Goal: Task Accomplishment & Management: Use online tool/utility

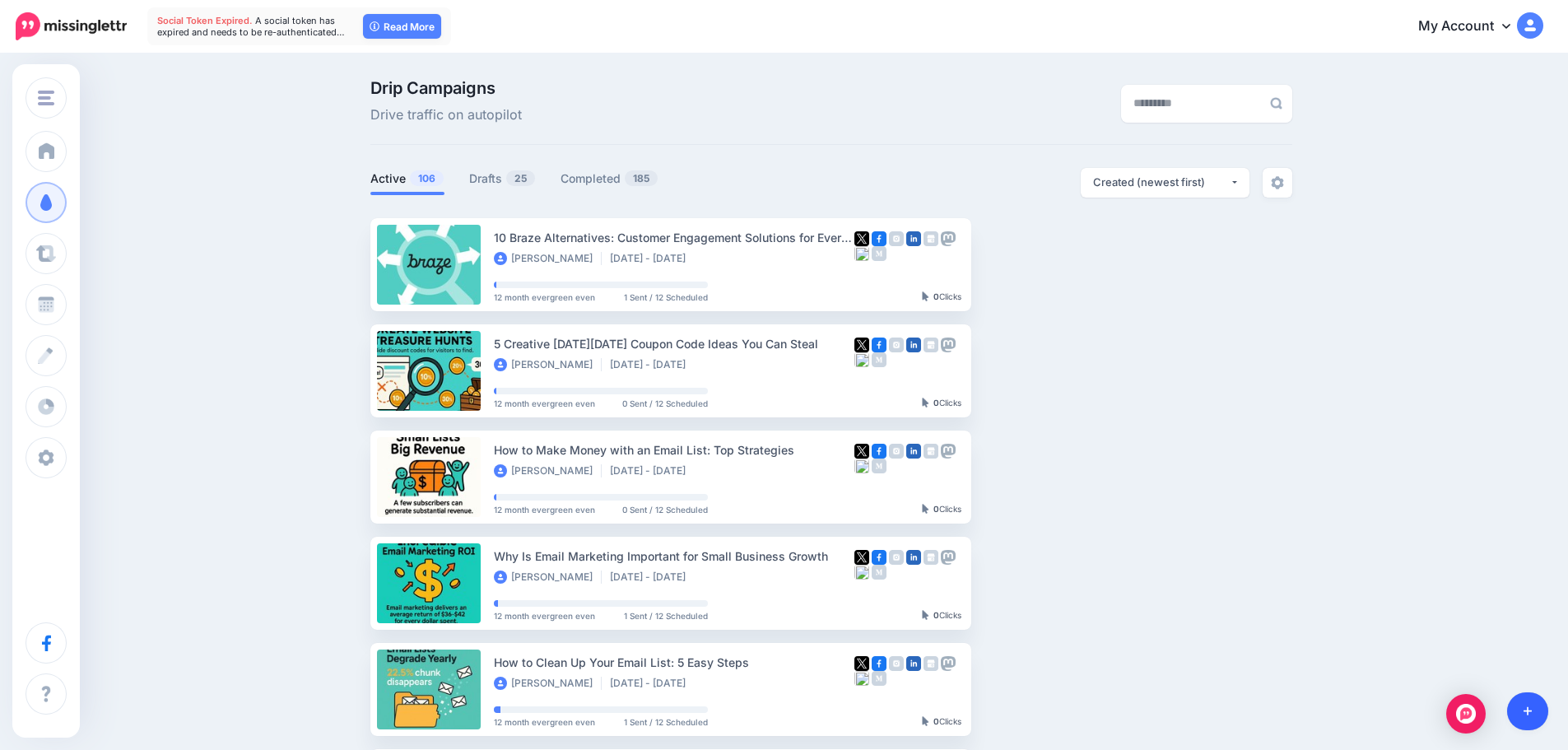
click at [1543, 704] on link at bounding box center [1528, 711] width 42 height 38
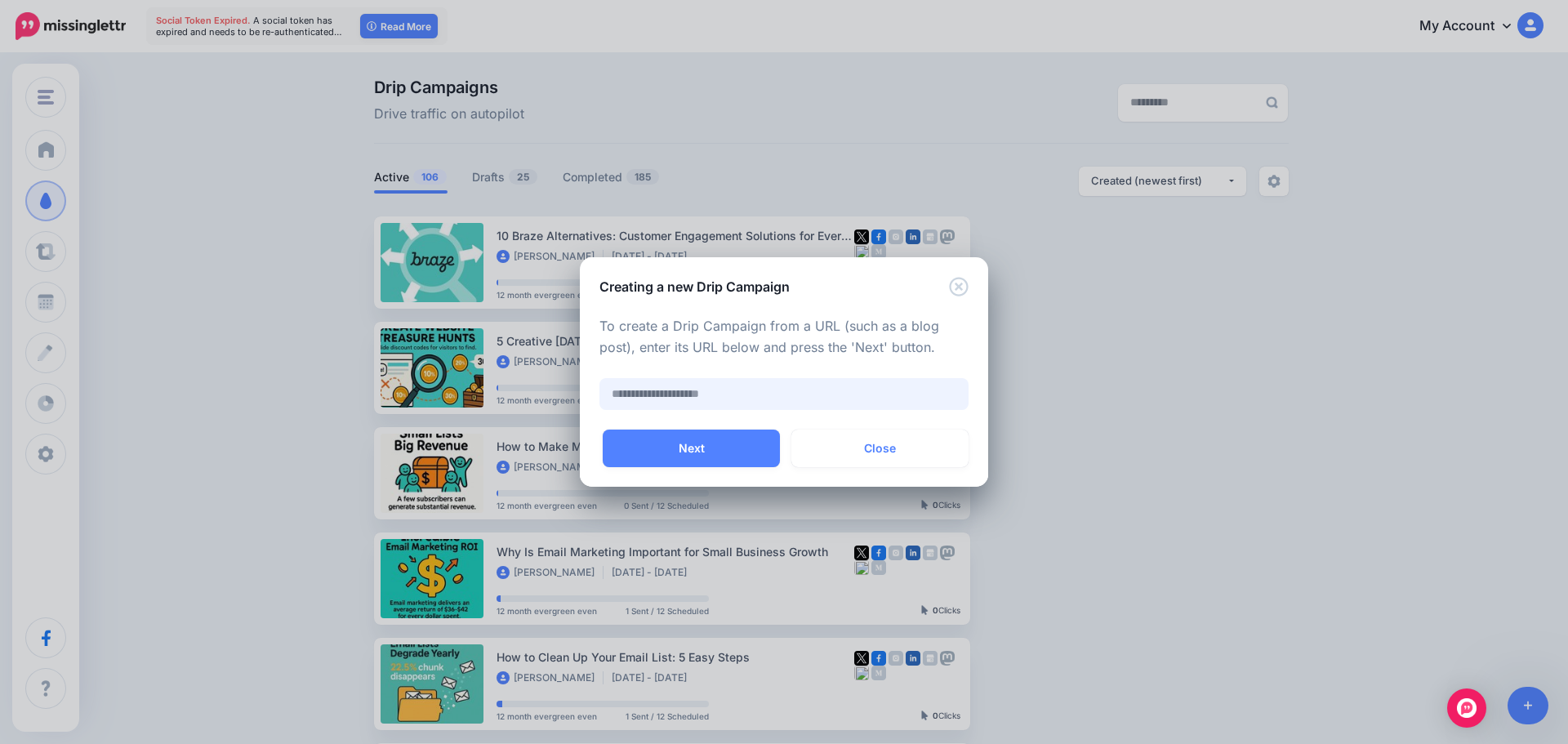
paste input "**********"
type input "**********"
click at [733, 445] on button "Next" at bounding box center [691, 448] width 178 height 38
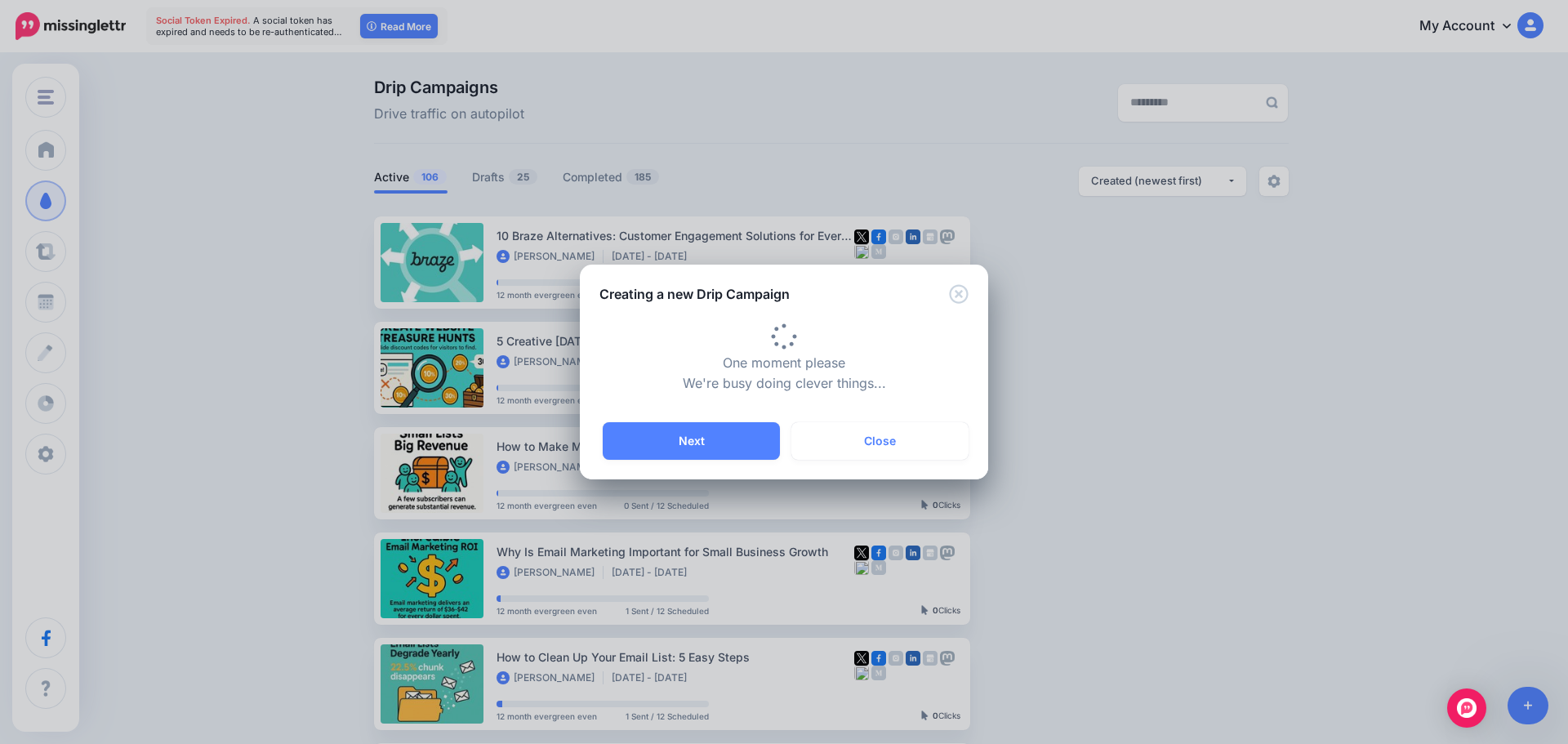
type input "**********"
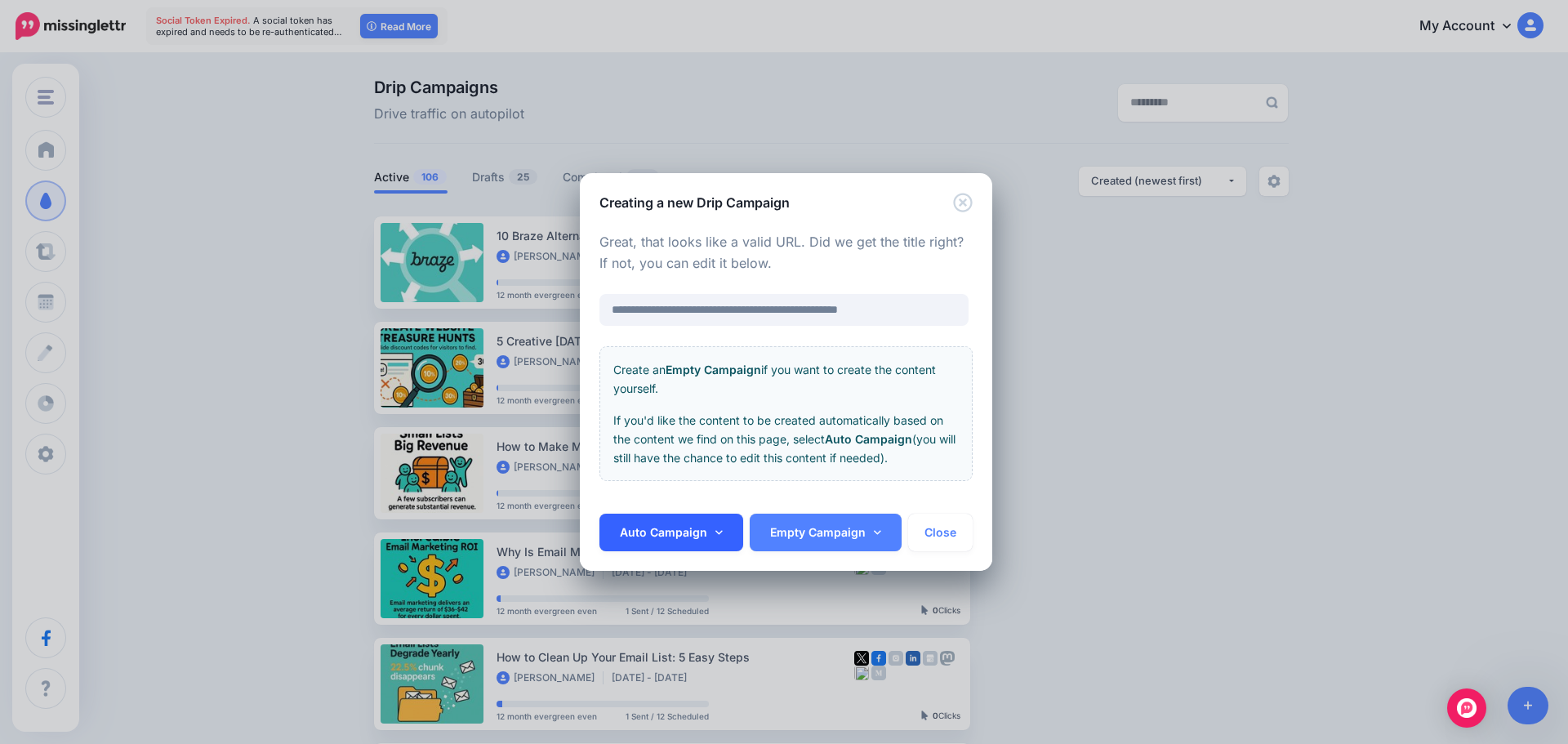
click at [697, 516] on link "Auto Campaign" at bounding box center [671, 532] width 143 height 38
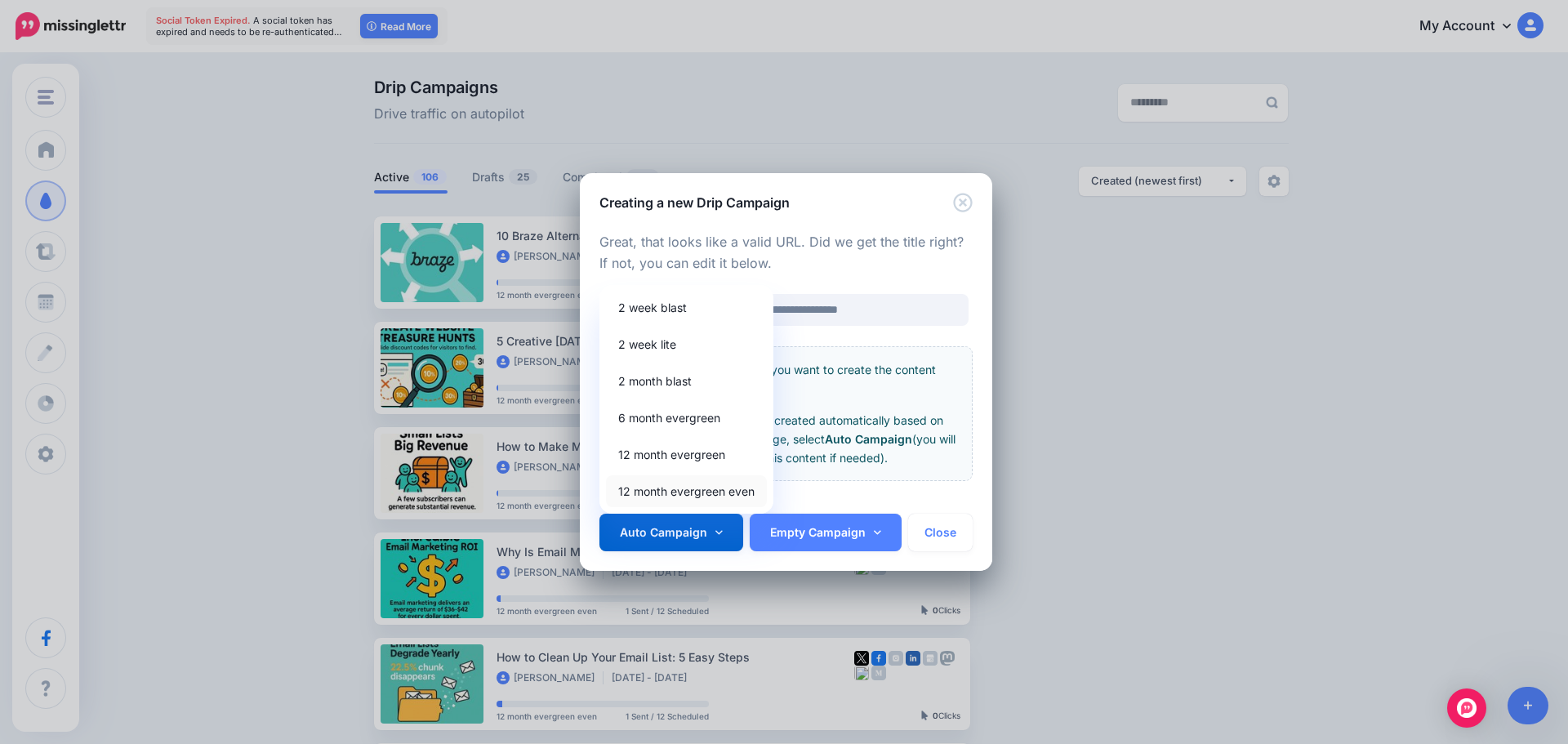
click at [698, 495] on link "12 month evergreen even" at bounding box center [687, 491] width 161 height 31
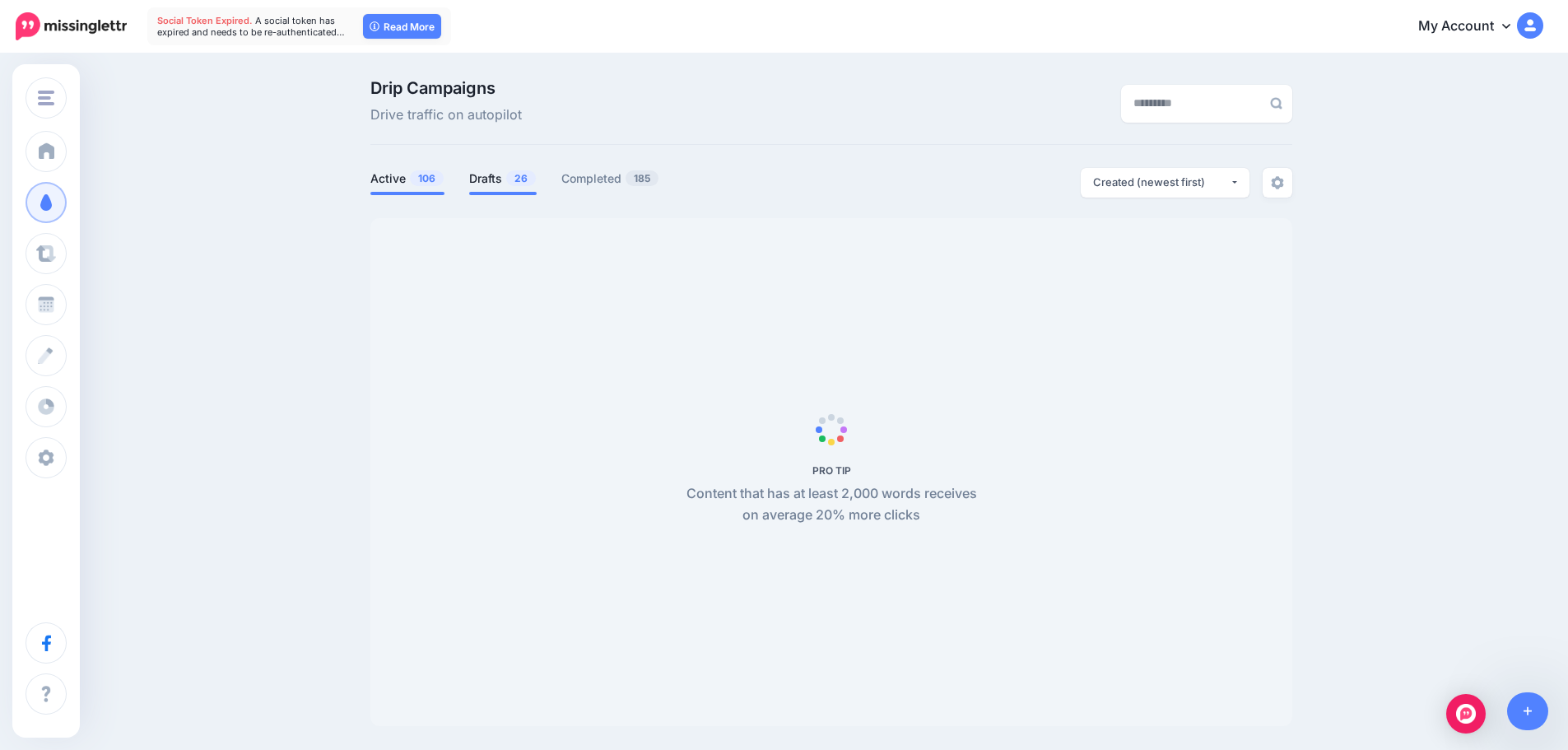
click at [489, 169] on link "Drafts 26" at bounding box center [503, 178] width 67 height 20
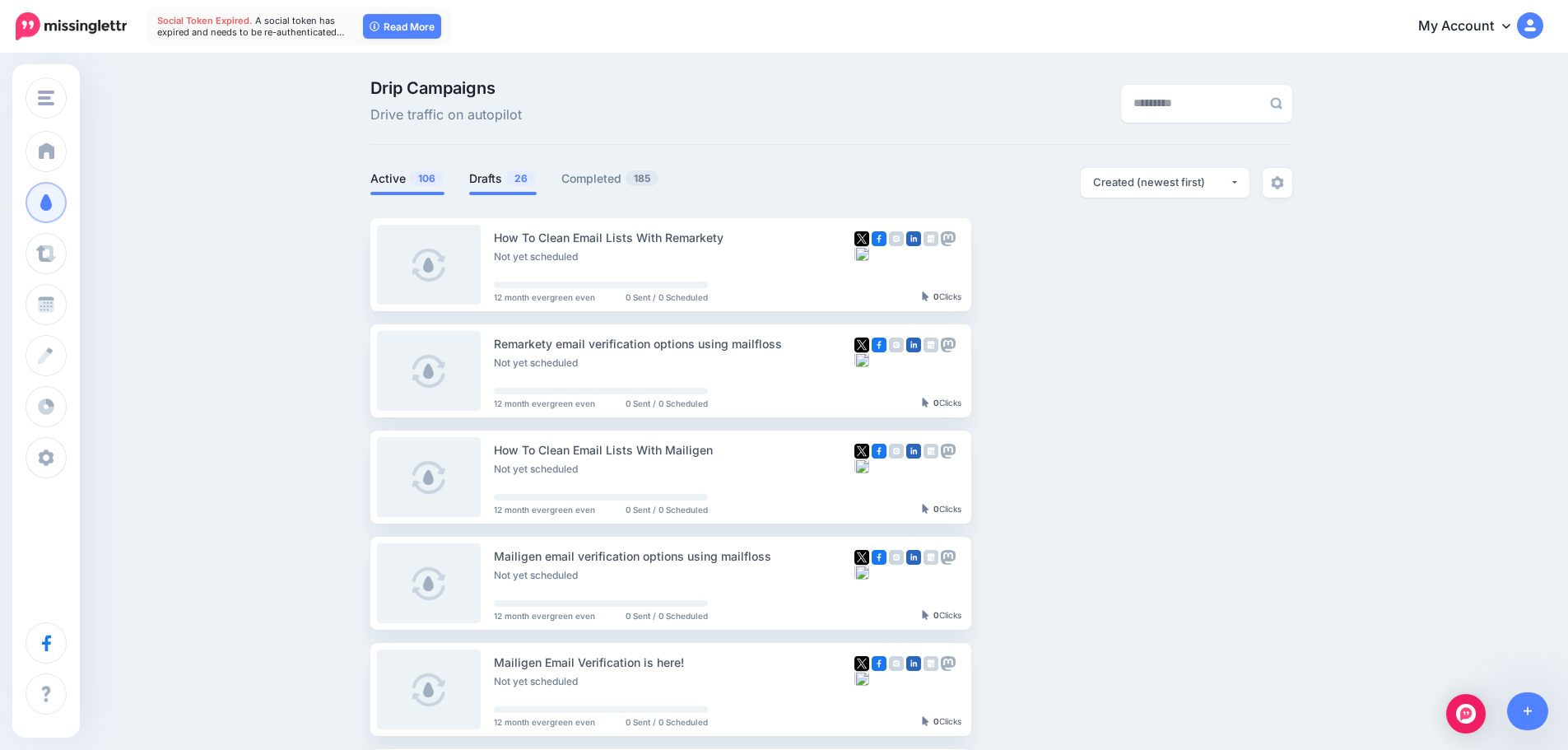
click at [429, 175] on span "106" at bounding box center [426, 178] width 34 height 16
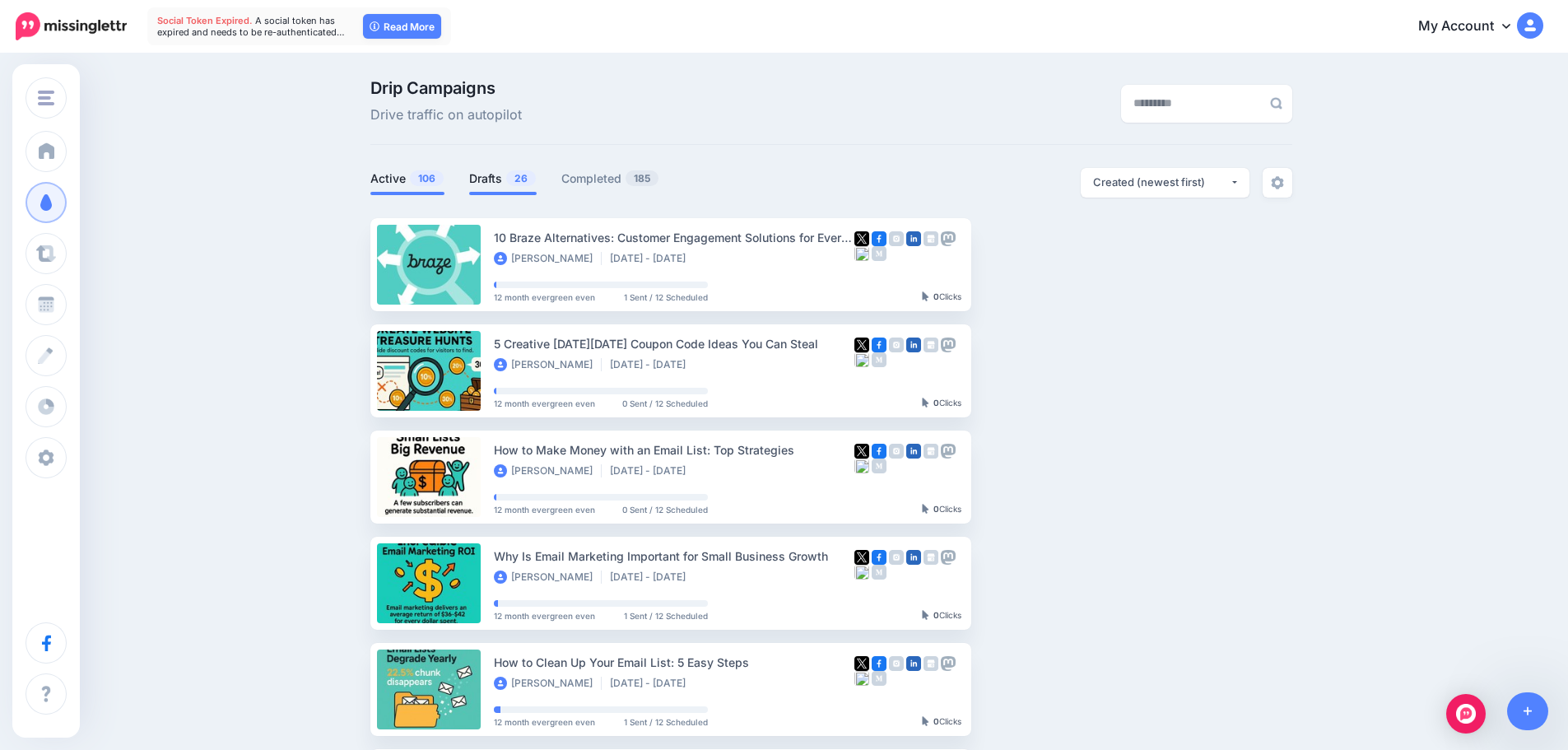
click at [493, 179] on link "Drafts 26" at bounding box center [503, 178] width 67 height 20
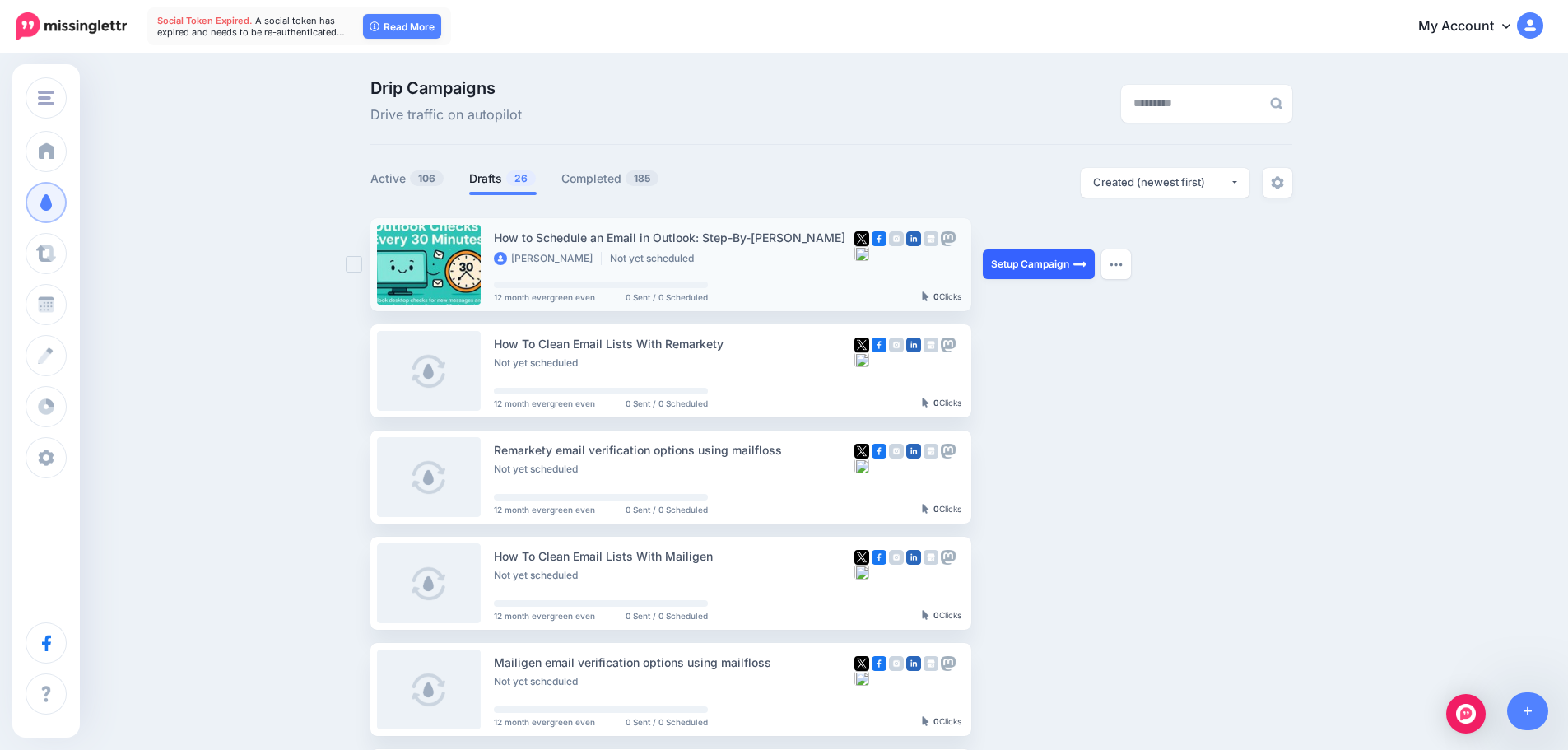
click at [1062, 272] on link "Setup Campaign" at bounding box center [1039, 264] width 112 height 30
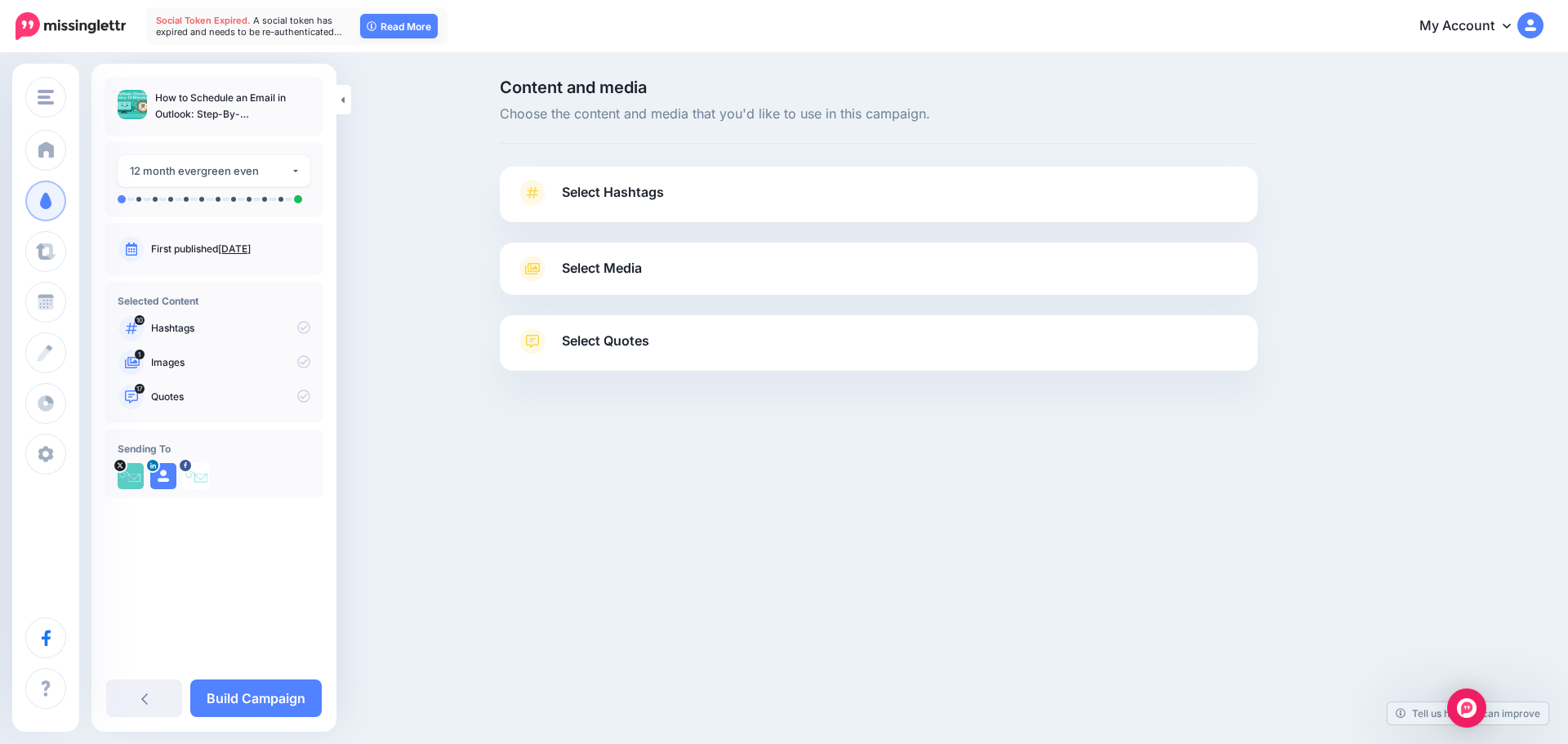
click at [666, 190] on link "Select Hashtags" at bounding box center [879, 201] width 726 height 43
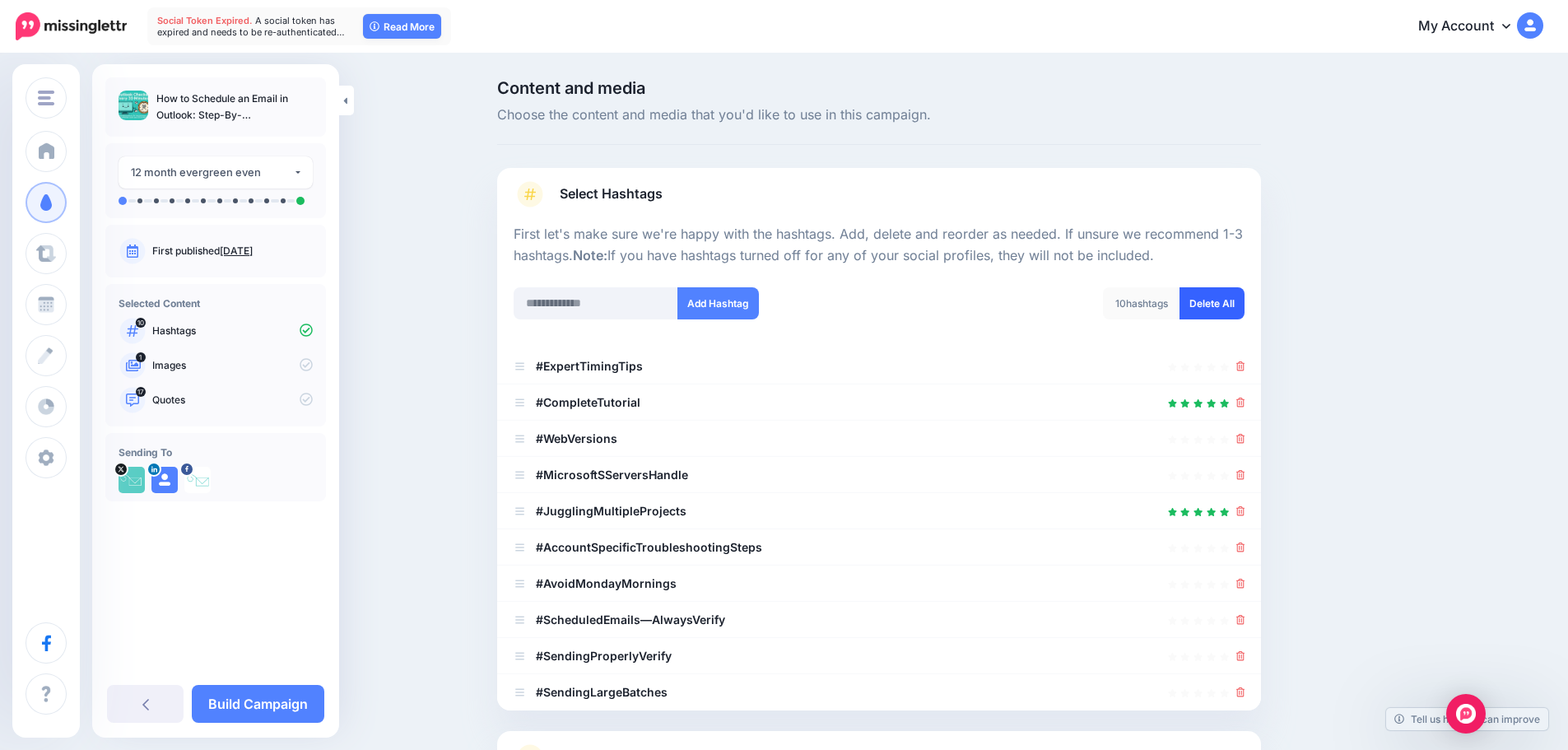
click at [1222, 303] on link "Delete All" at bounding box center [1213, 303] width 65 height 32
click at [809, 189] on link "Select Hashtags" at bounding box center [880, 202] width 731 height 43
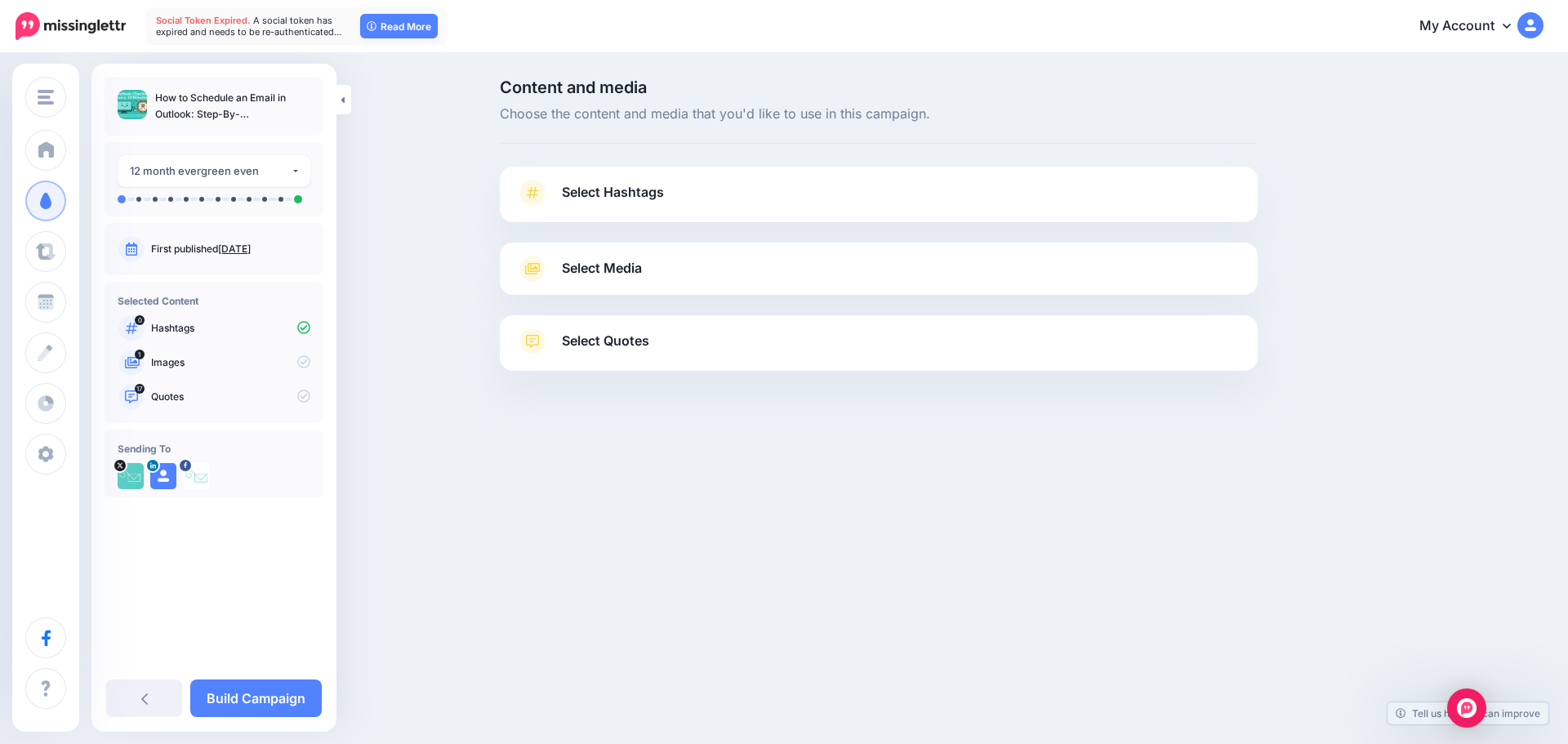
click at [699, 271] on link "Select Media" at bounding box center [879, 268] width 726 height 26
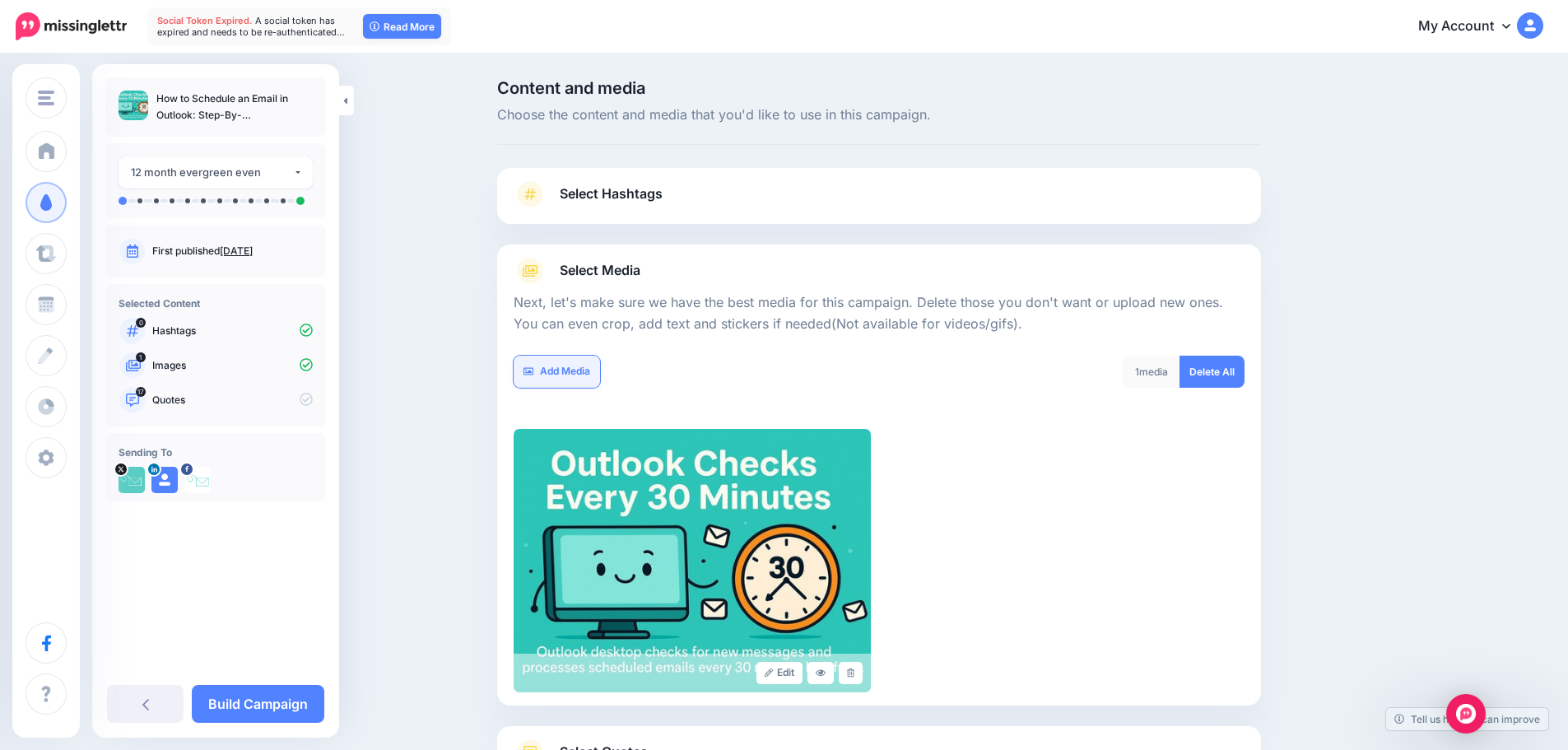
click at [577, 381] on link "Add Media" at bounding box center [557, 371] width 87 height 32
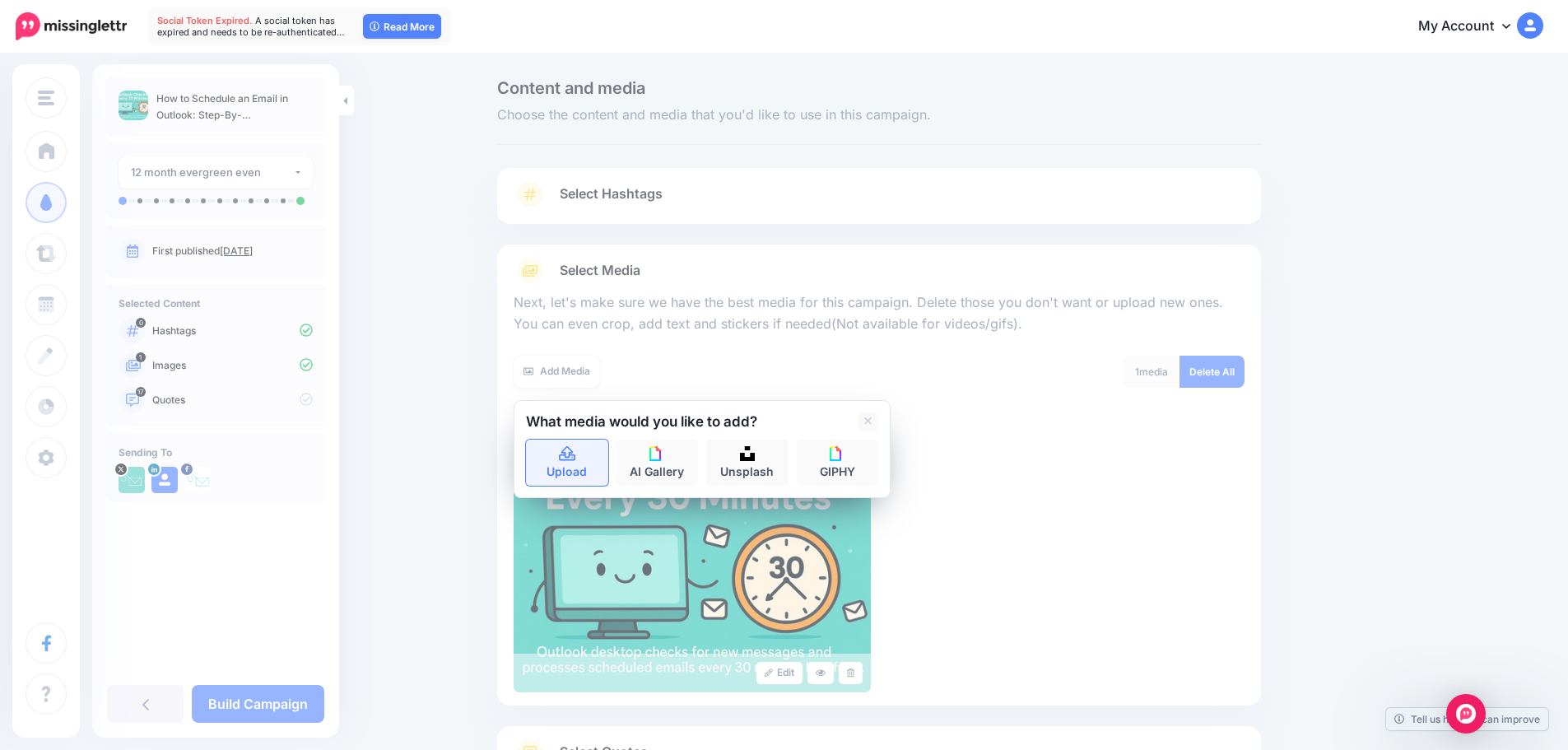
click at [570, 472] on link "Upload" at bounding box center [567, 462] width 82 height 46
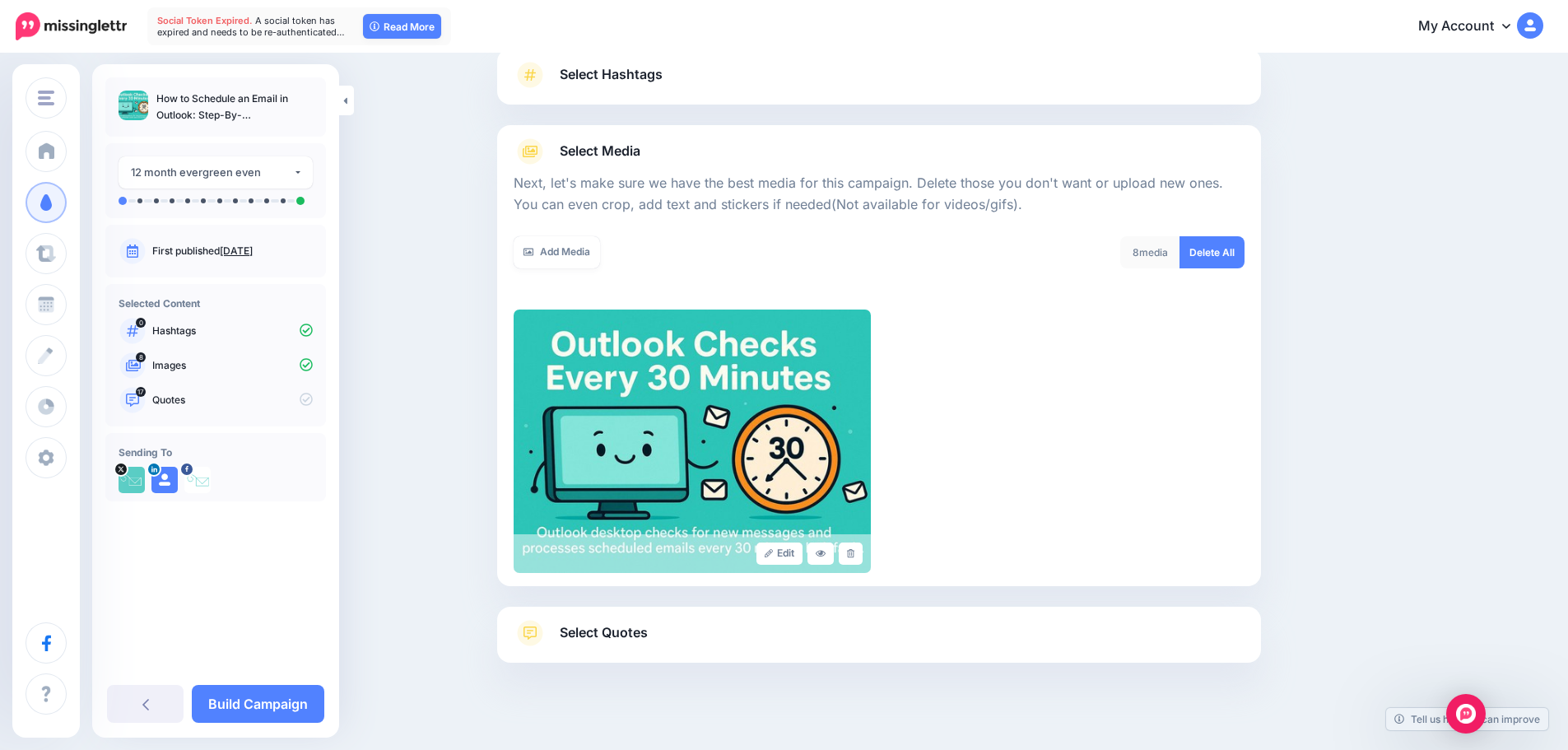
scroll to position [139, 0]
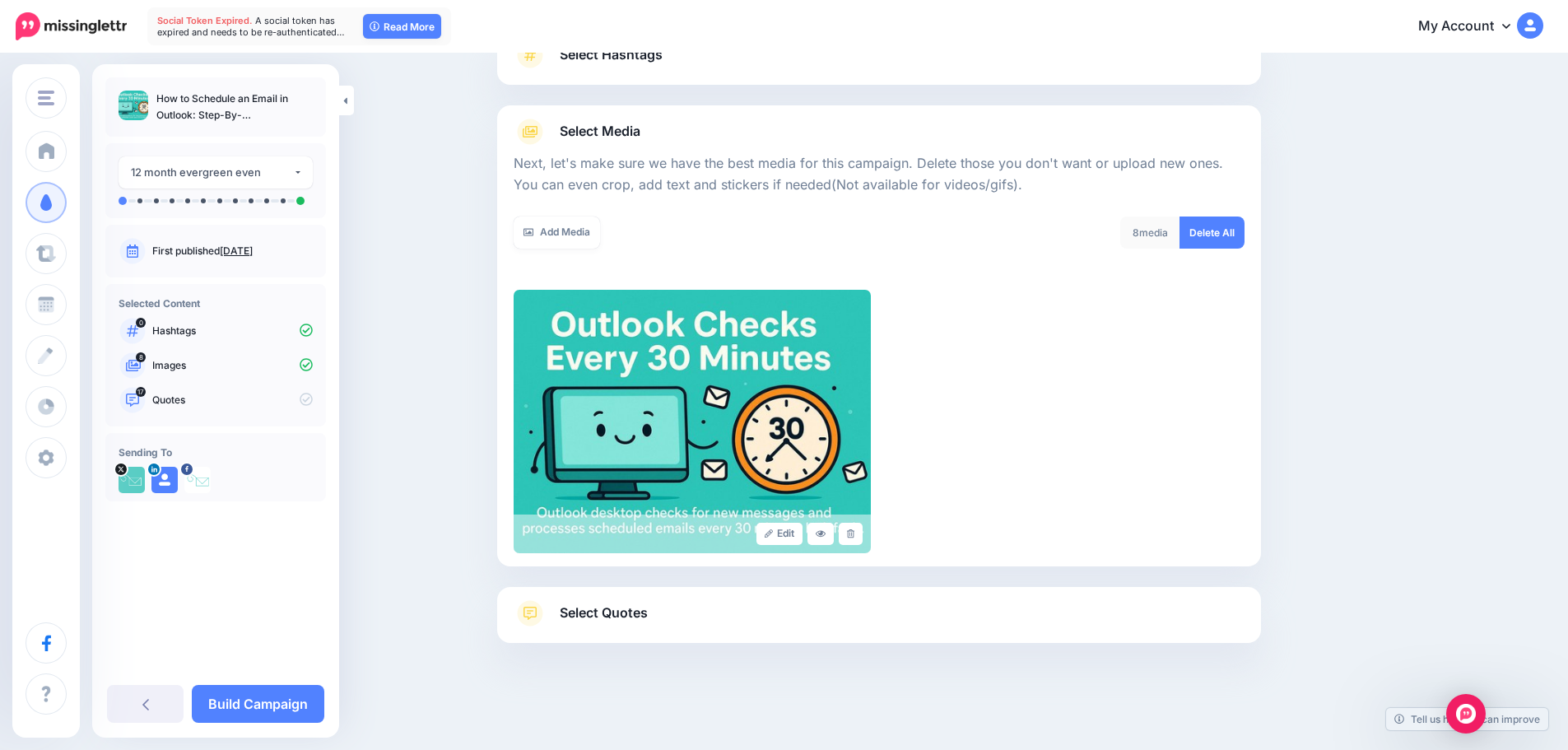
click at [600, 600] on link "Select Quotes" at bounding box center [880, 621] width 731 height 43
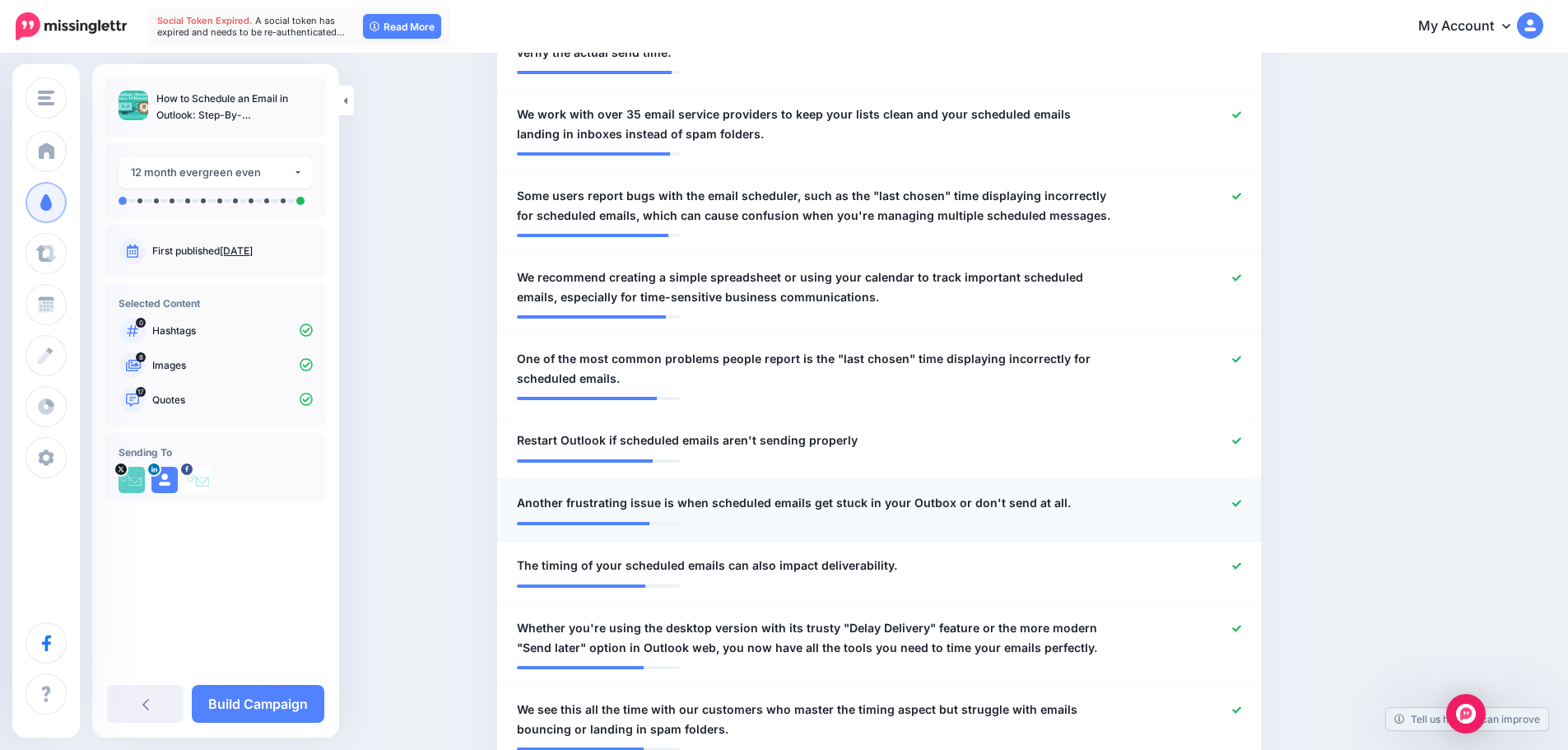
scroll to position [823, 0]
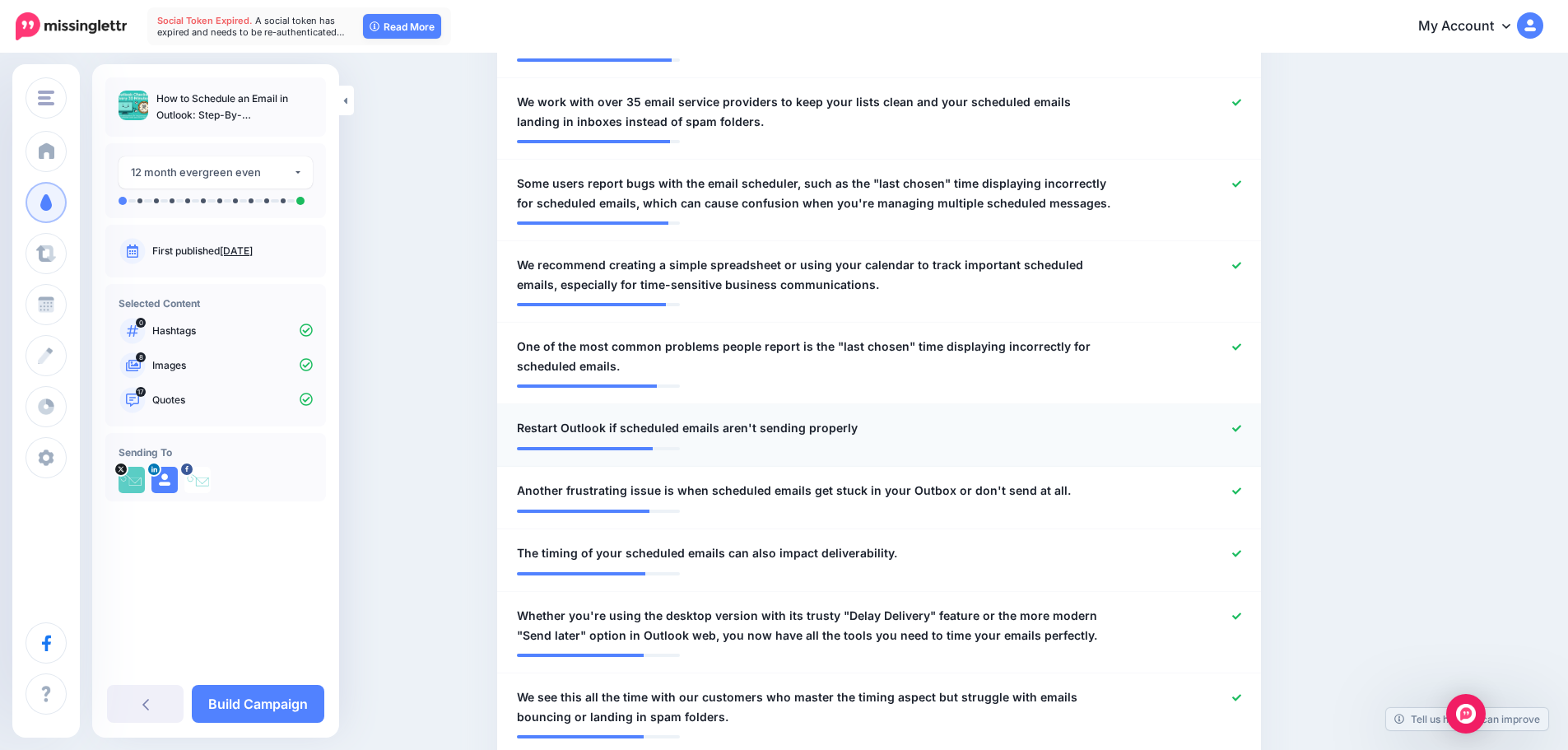
click at [1242, 426] on icon at bounding box center [1237, 427] width 9 height 7
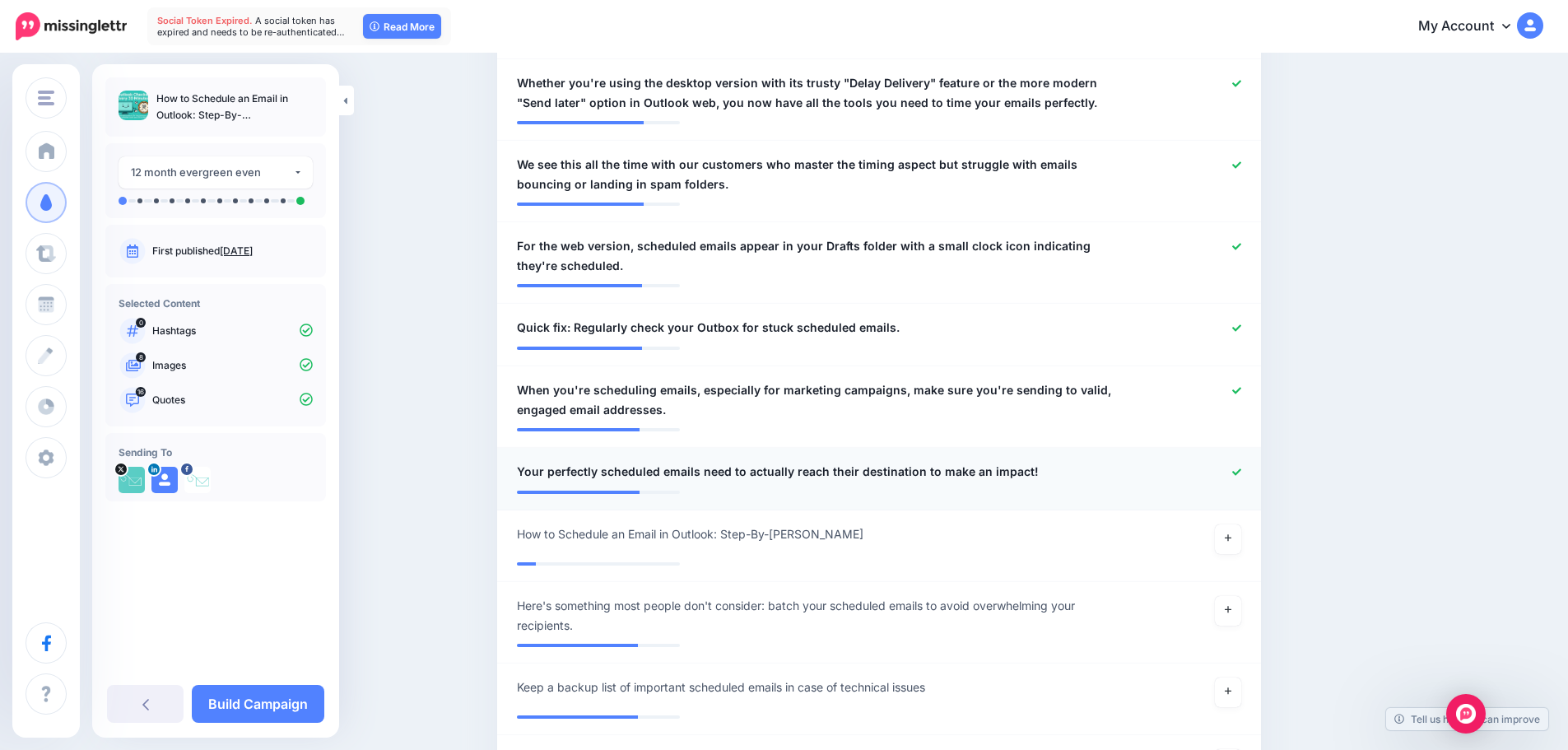
scroll to position [1399, 0]
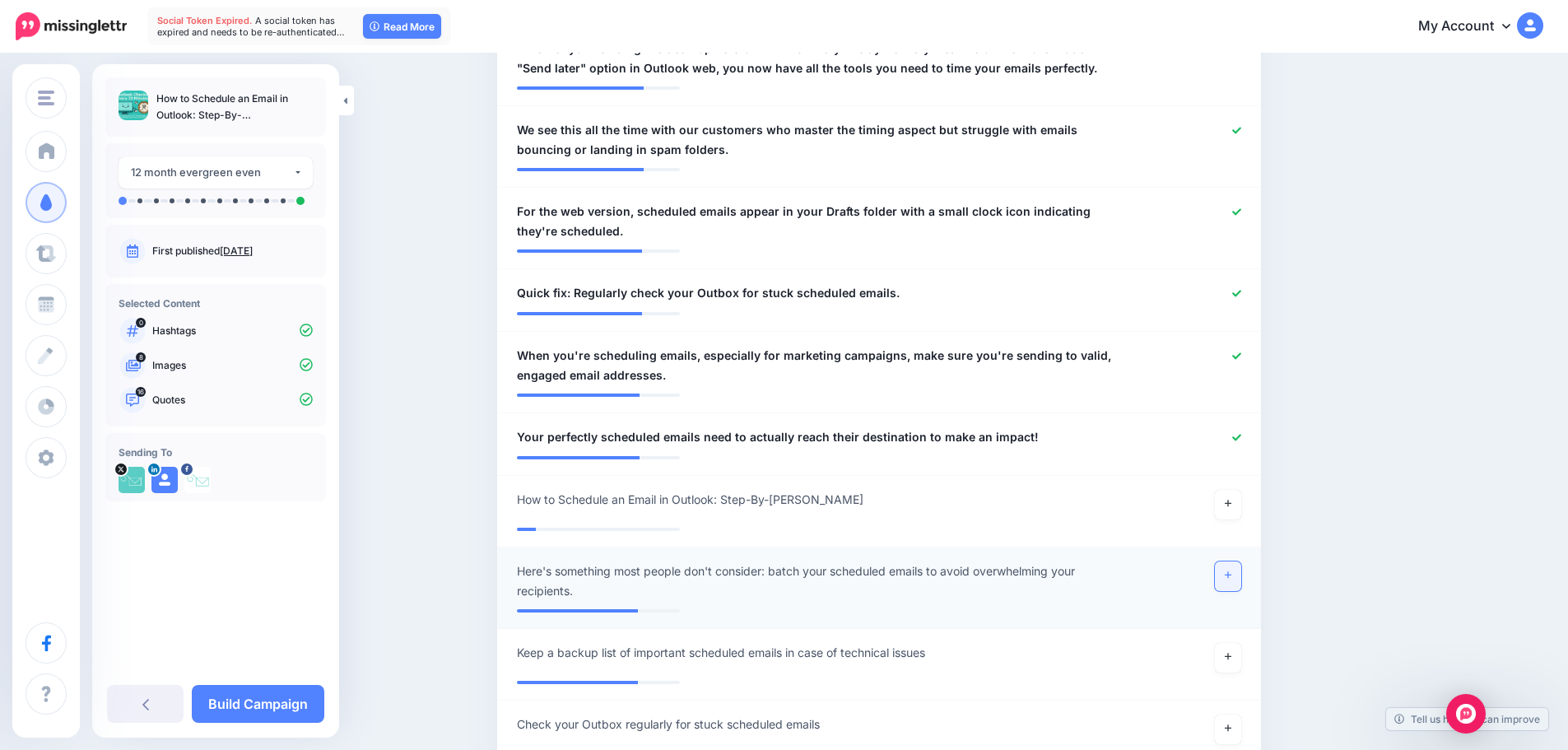
click at [1242, 579] on link at bounding box center [1228, 576] width 26 height 30
click at [1230, 653] on icon at bounding box center [1228, 657] width 7 height 9
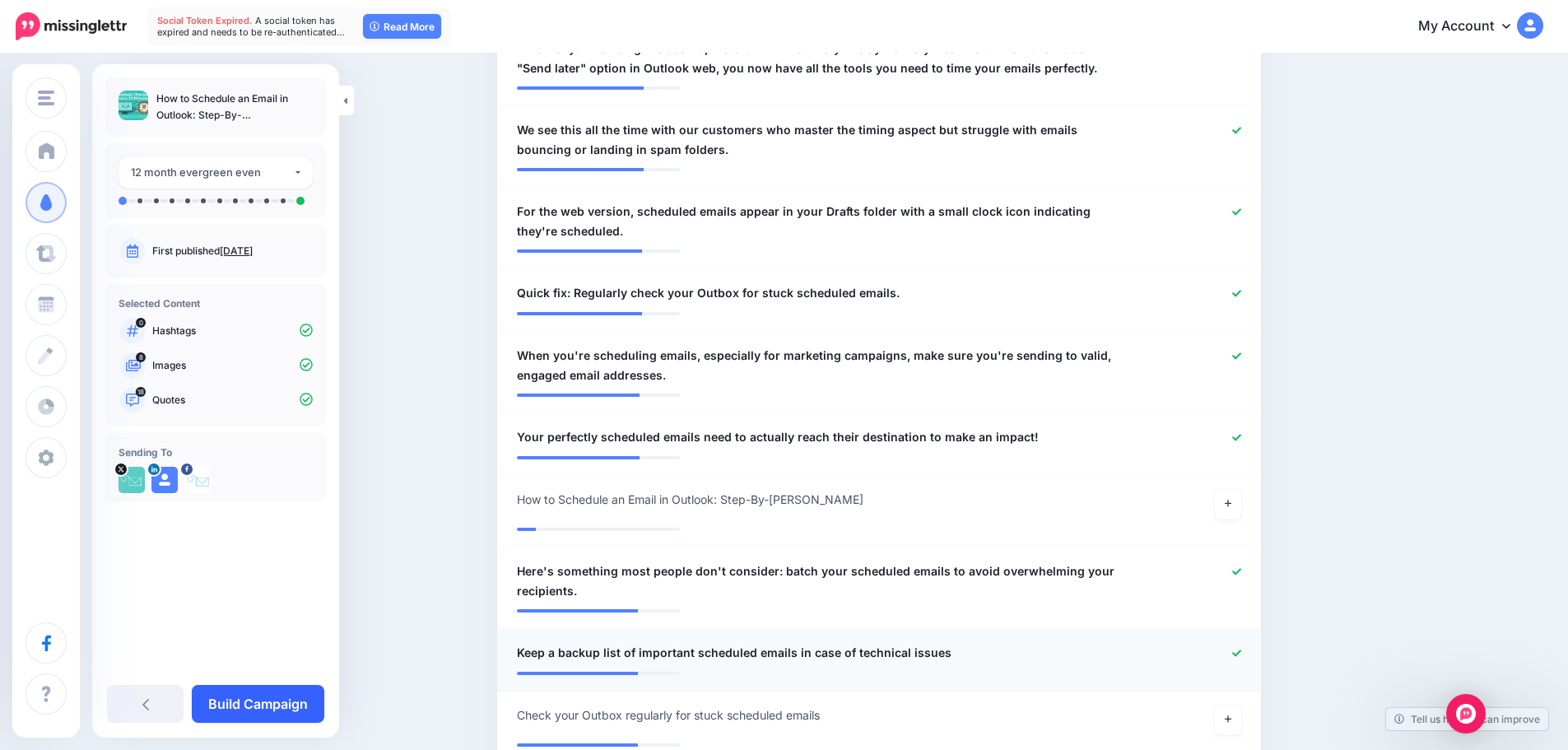
click at [265, 694] on link "Build Campaign" at bounding box center [258, 703] width 132 height 38
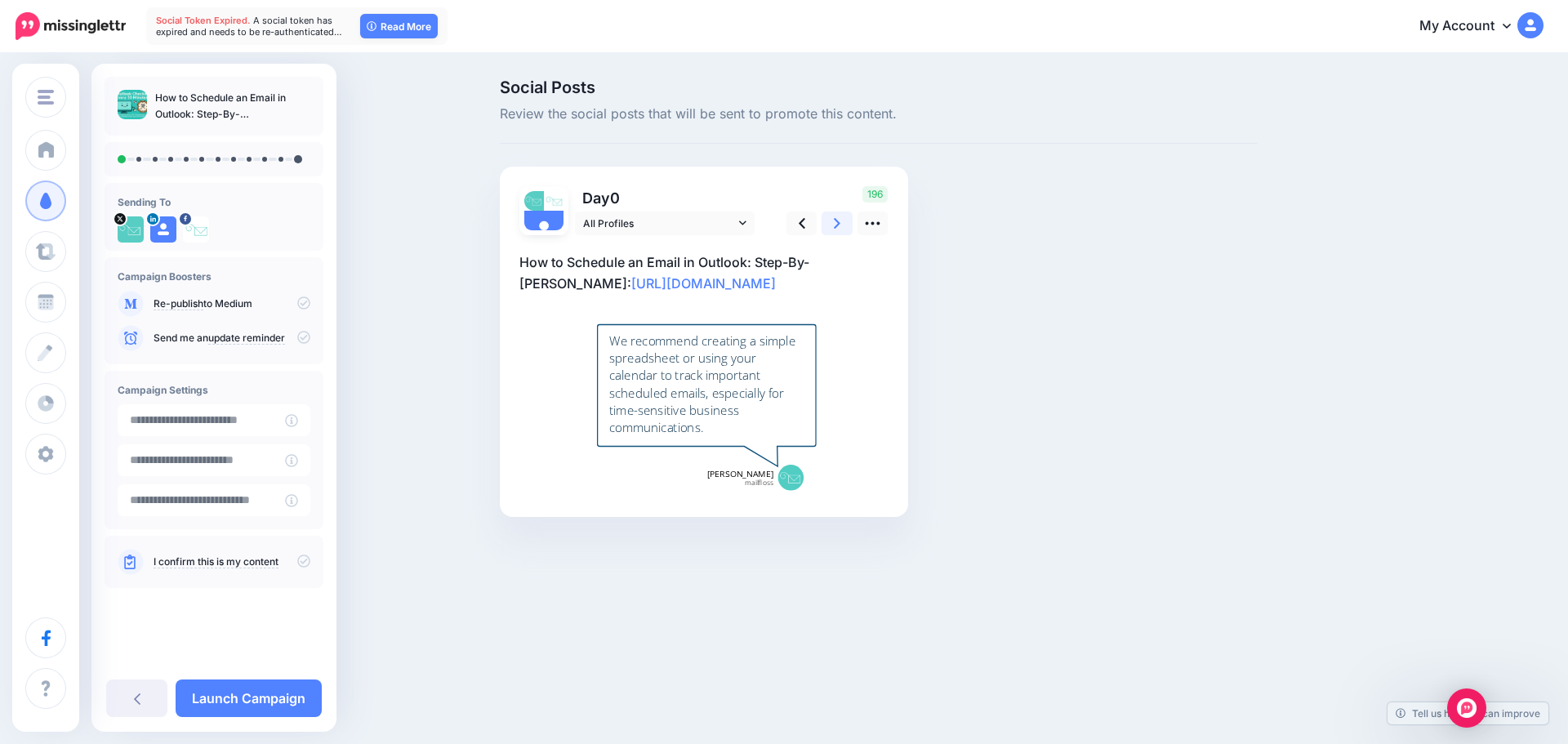
click at [826, 231] on link at bounding box center [838, 224] width 31 height 24
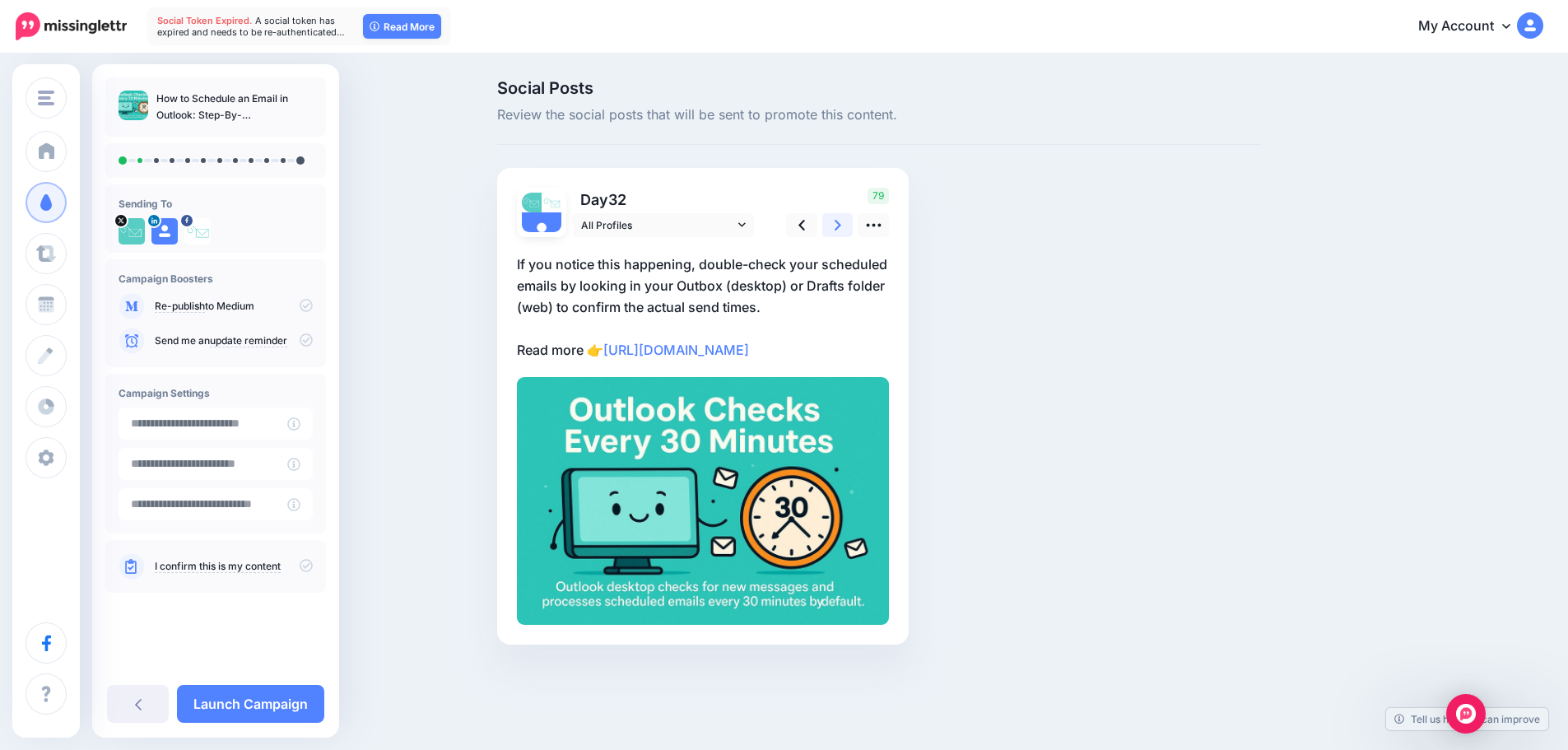
click at [832, 233] on link at bounding box center [839, 226] width 32 height 24
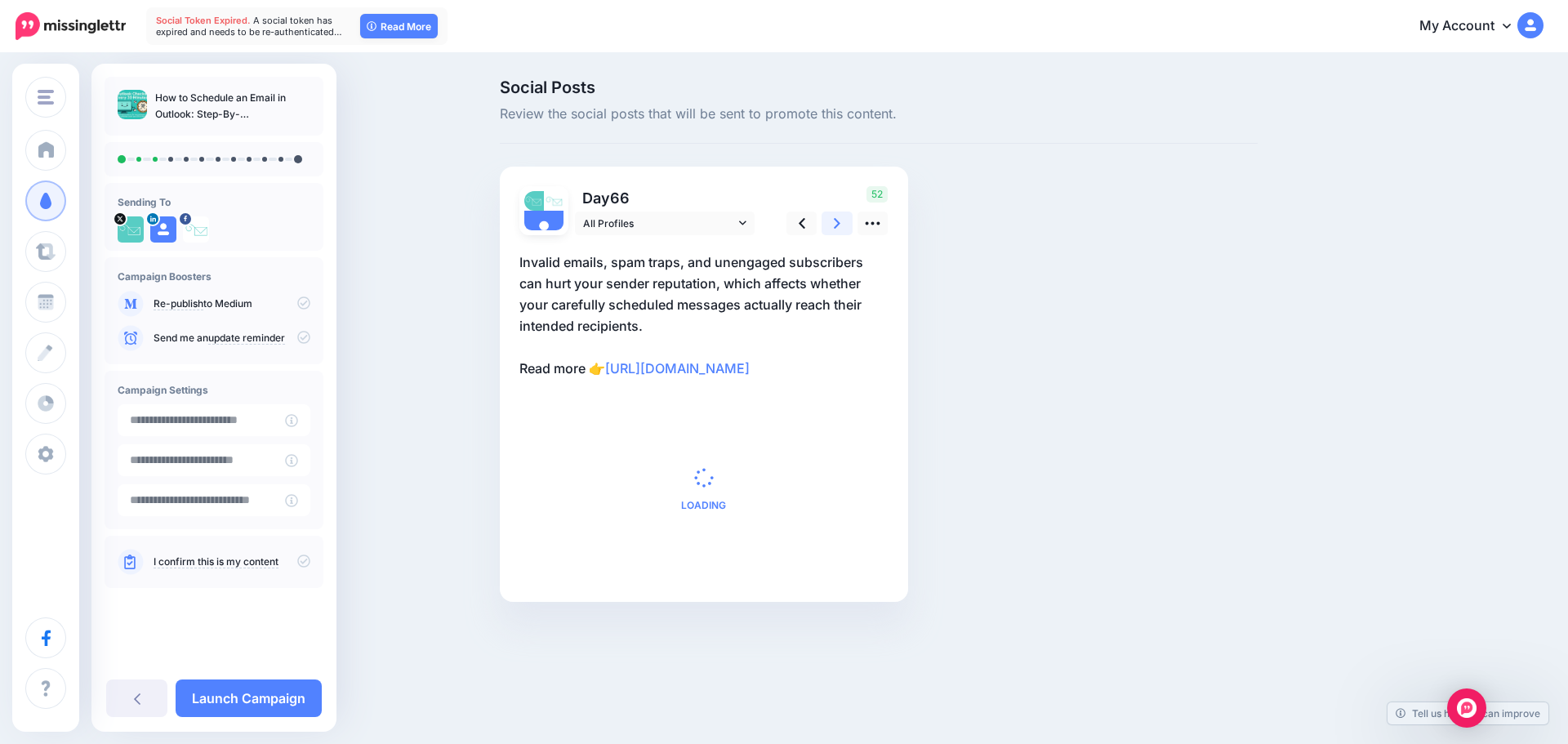
click at [826, 231] on link at bounding box center [838, 224] width 31 height 24
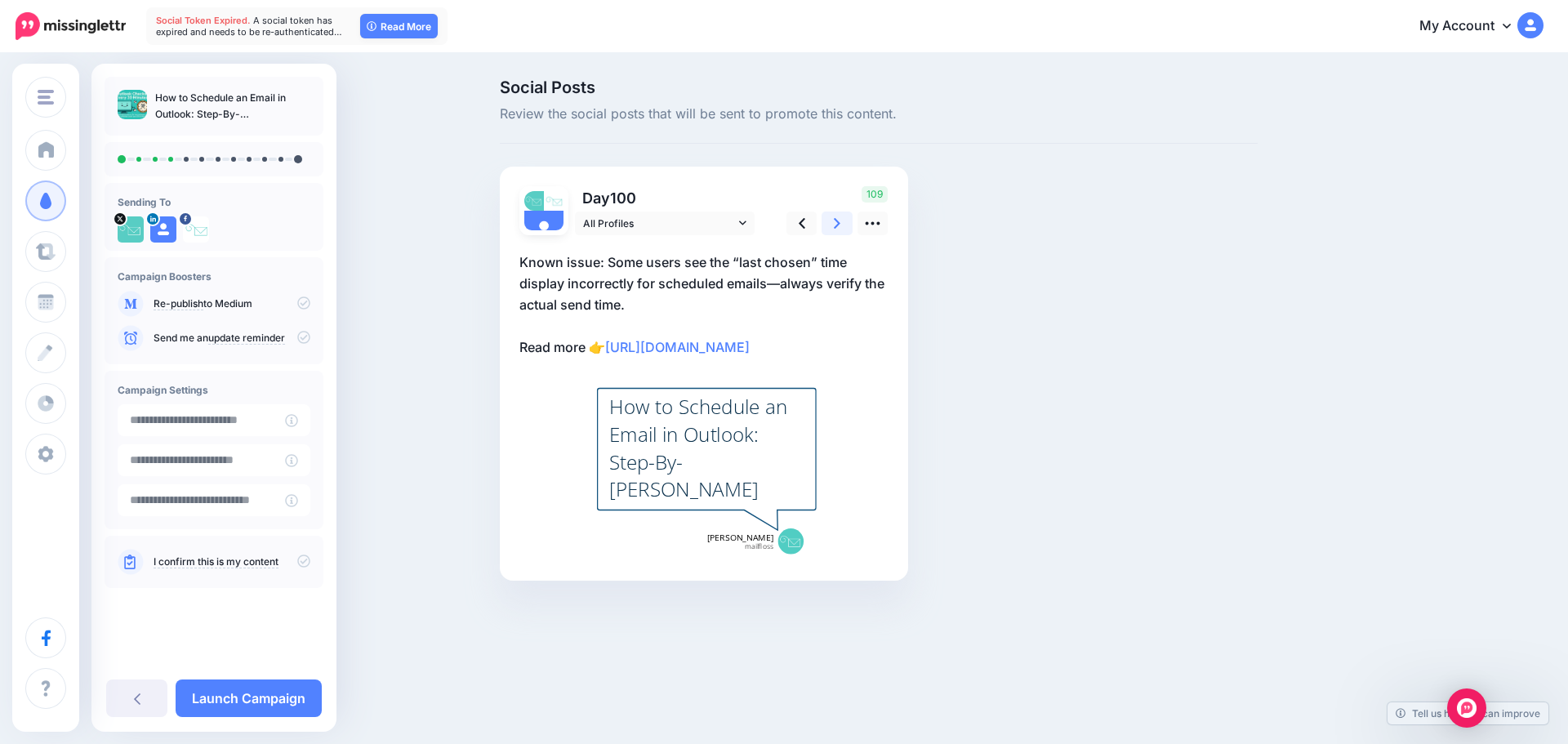
click at [826, 231] on link at bounding box center [838, 224] width 31 height 24
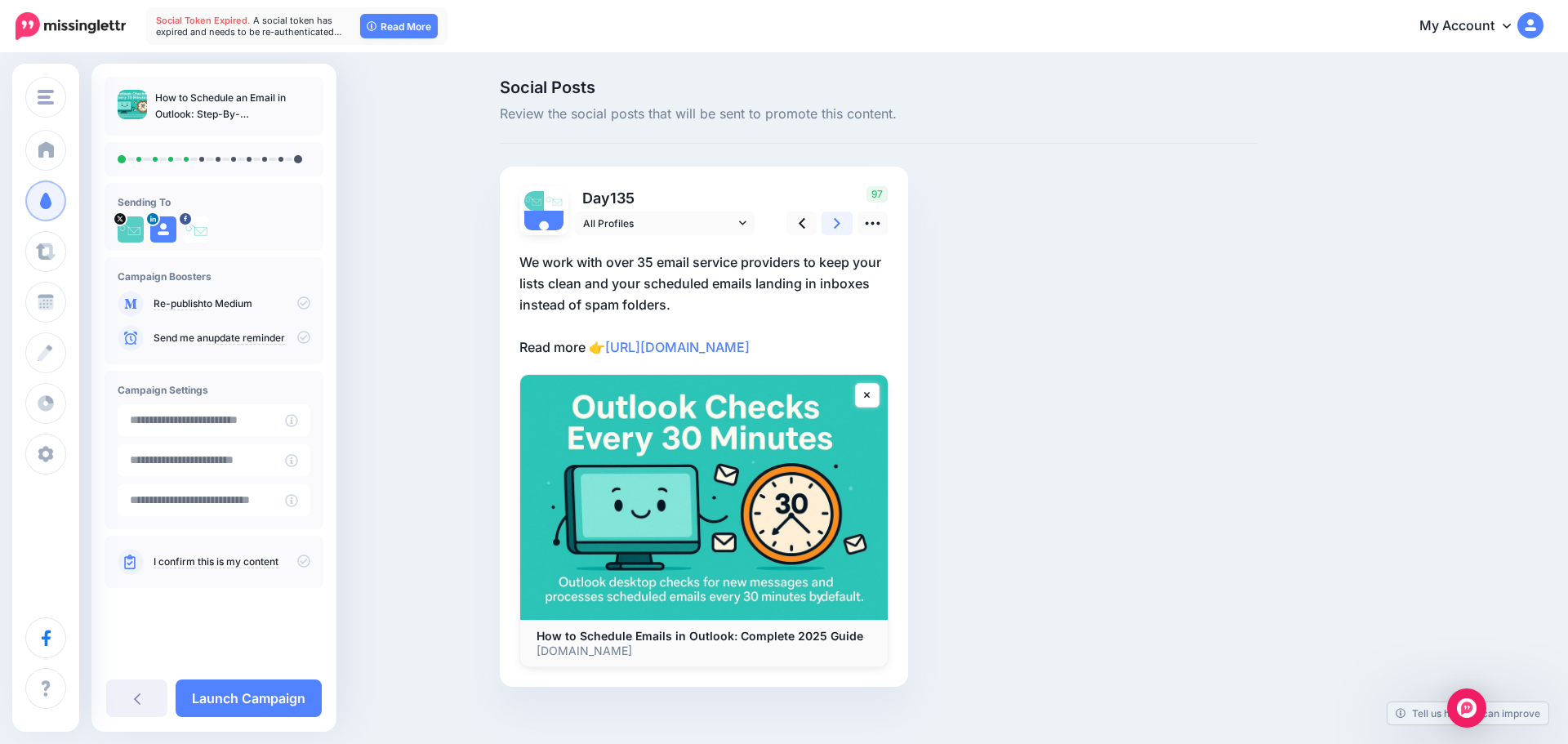
click at [838, 228] on icon at bounding box center [837, 223] width 6 height 18
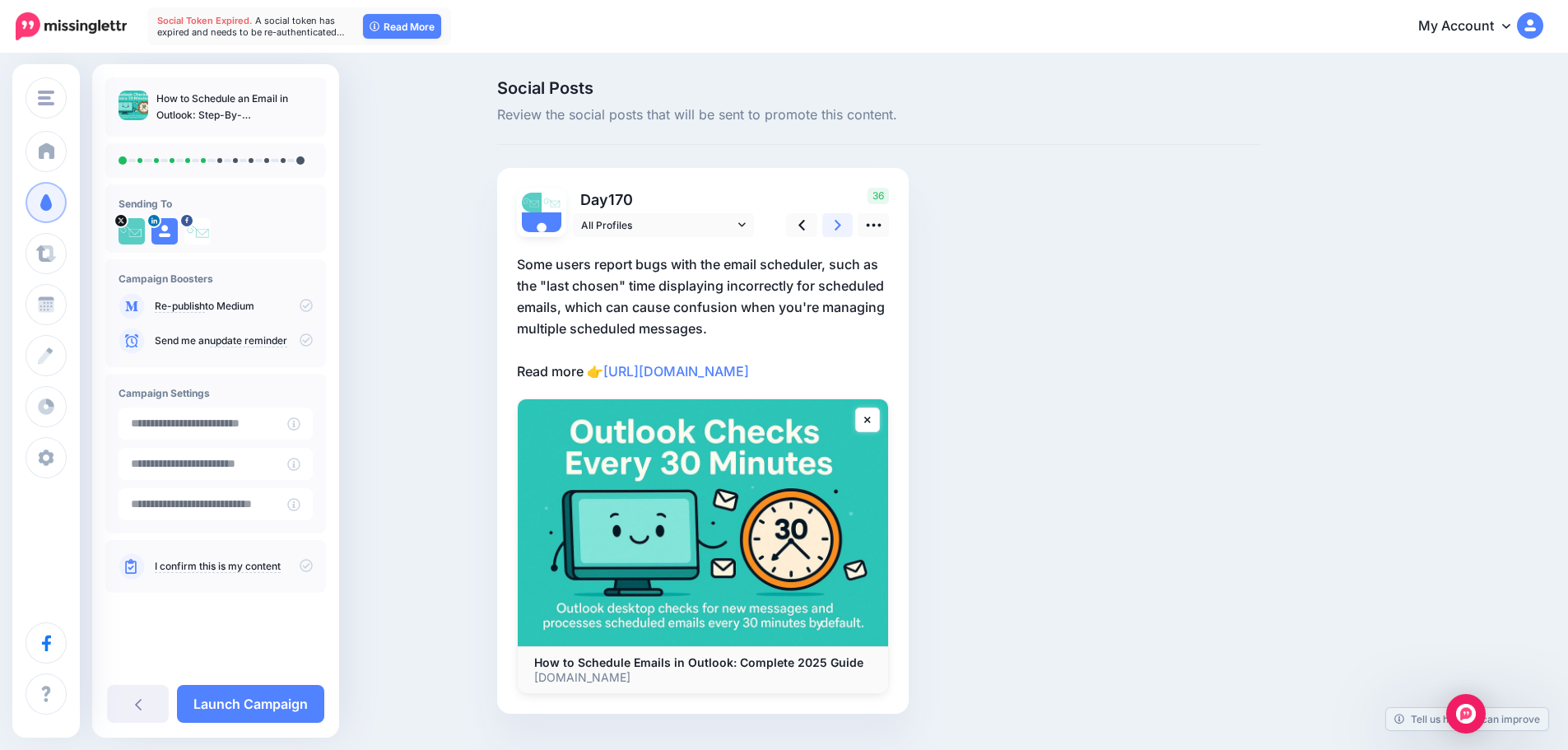
click at [841, 229] on icon at bounding box center [838, 225] width 7 height 18
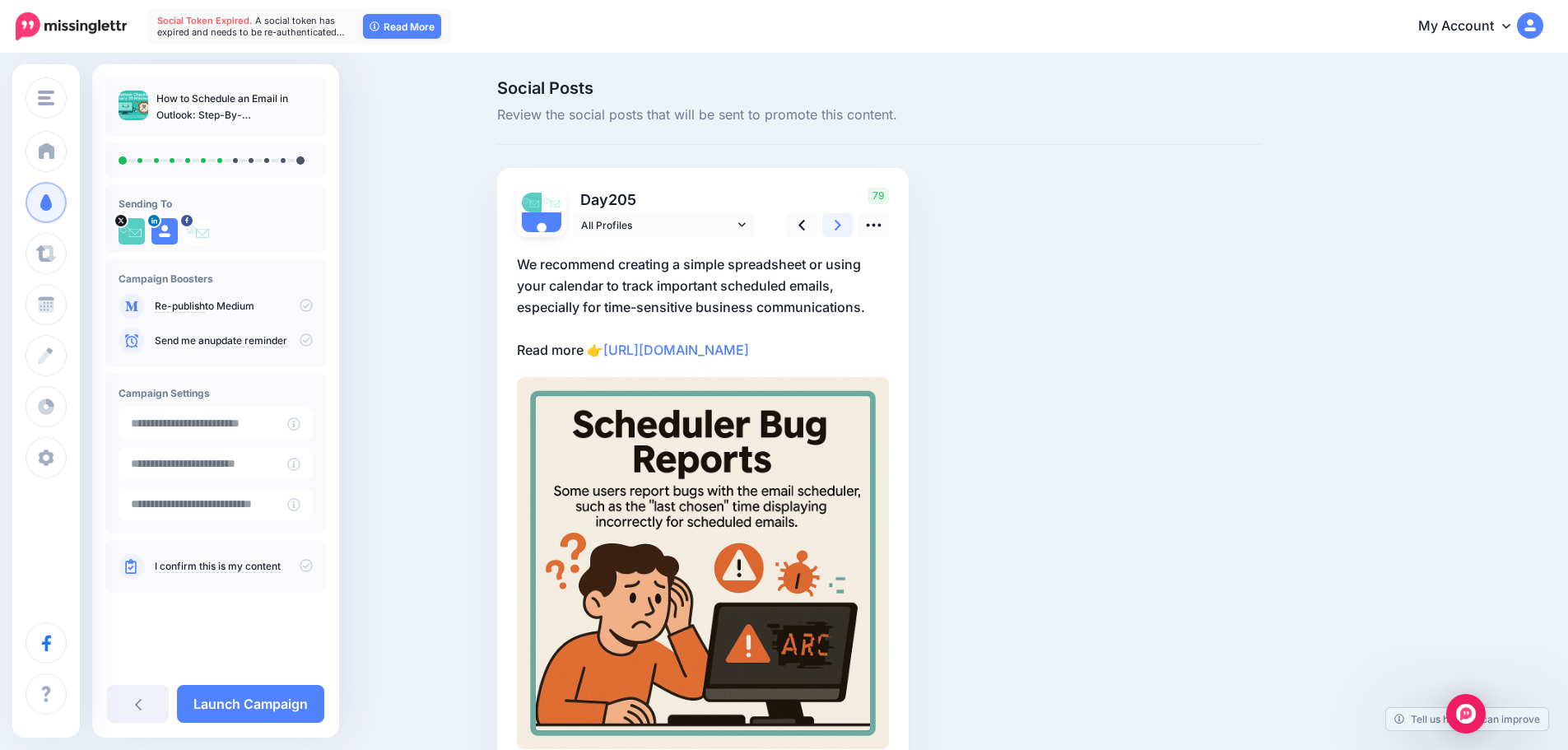
click at [841, 229] on icon at bounding box center [838, 225] width 7 height 18
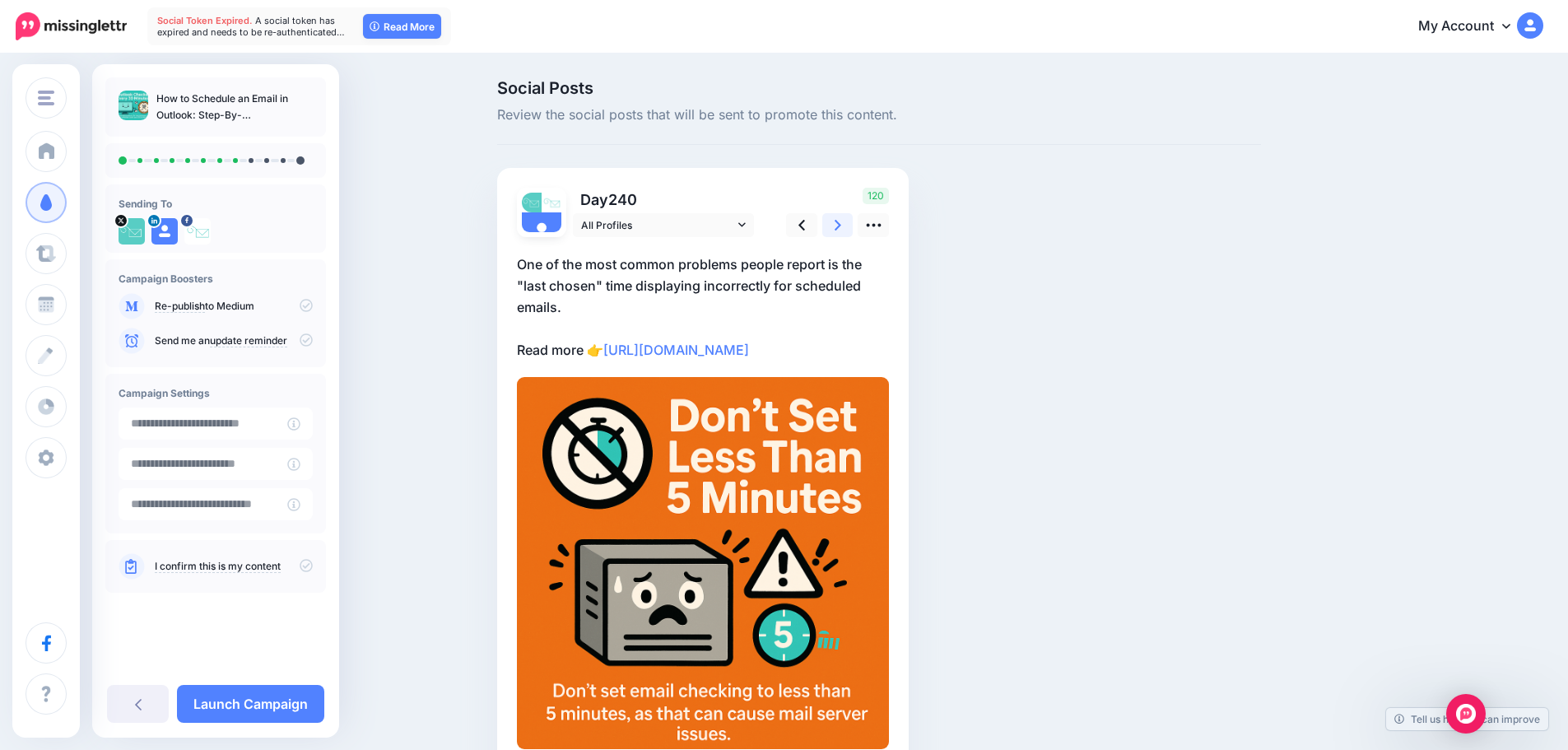
click at [841, 229] on icon at bounding box center [838, 225] width 7 height 18
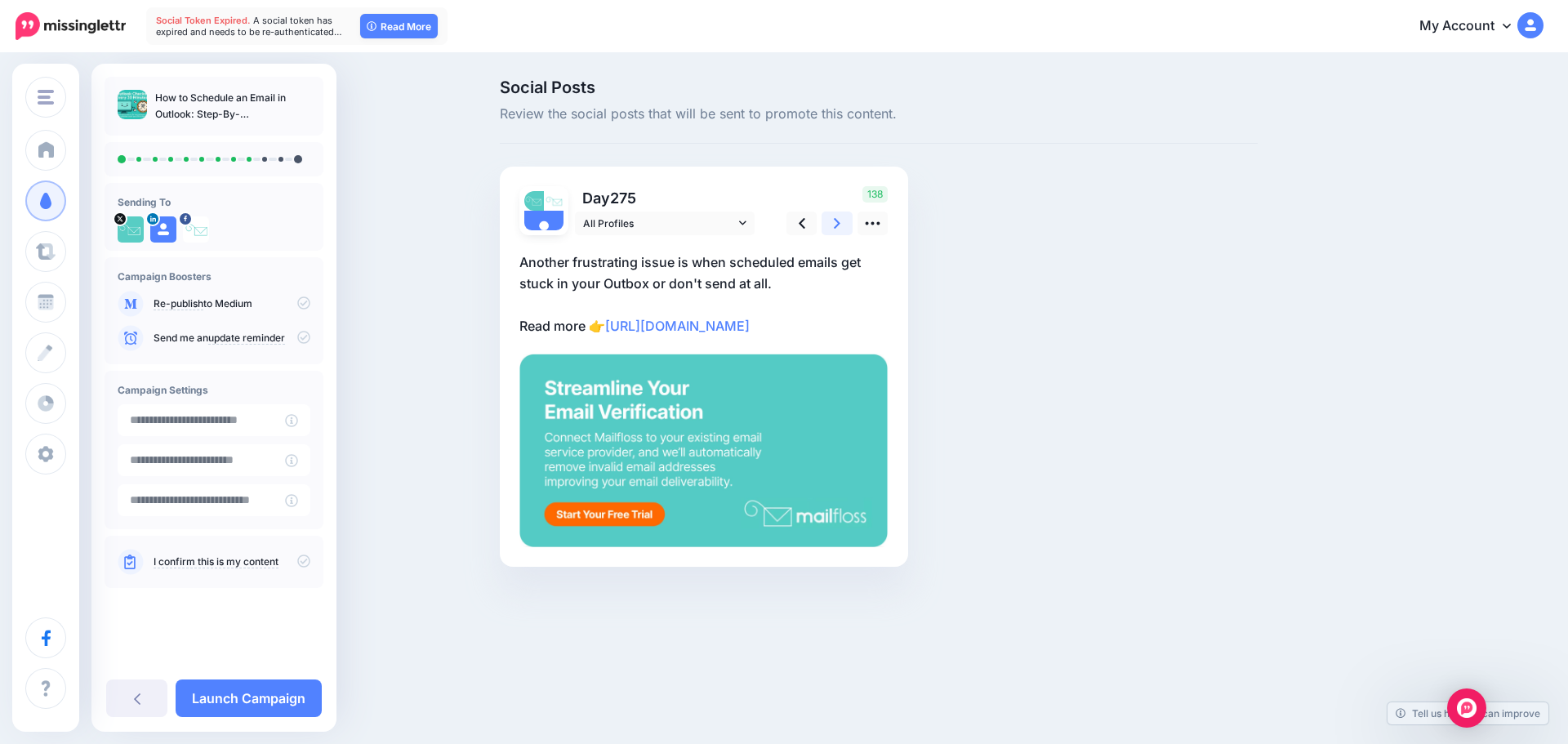
click at [838, 228] on icon at bounding box center [837, 223] width 6 height 18
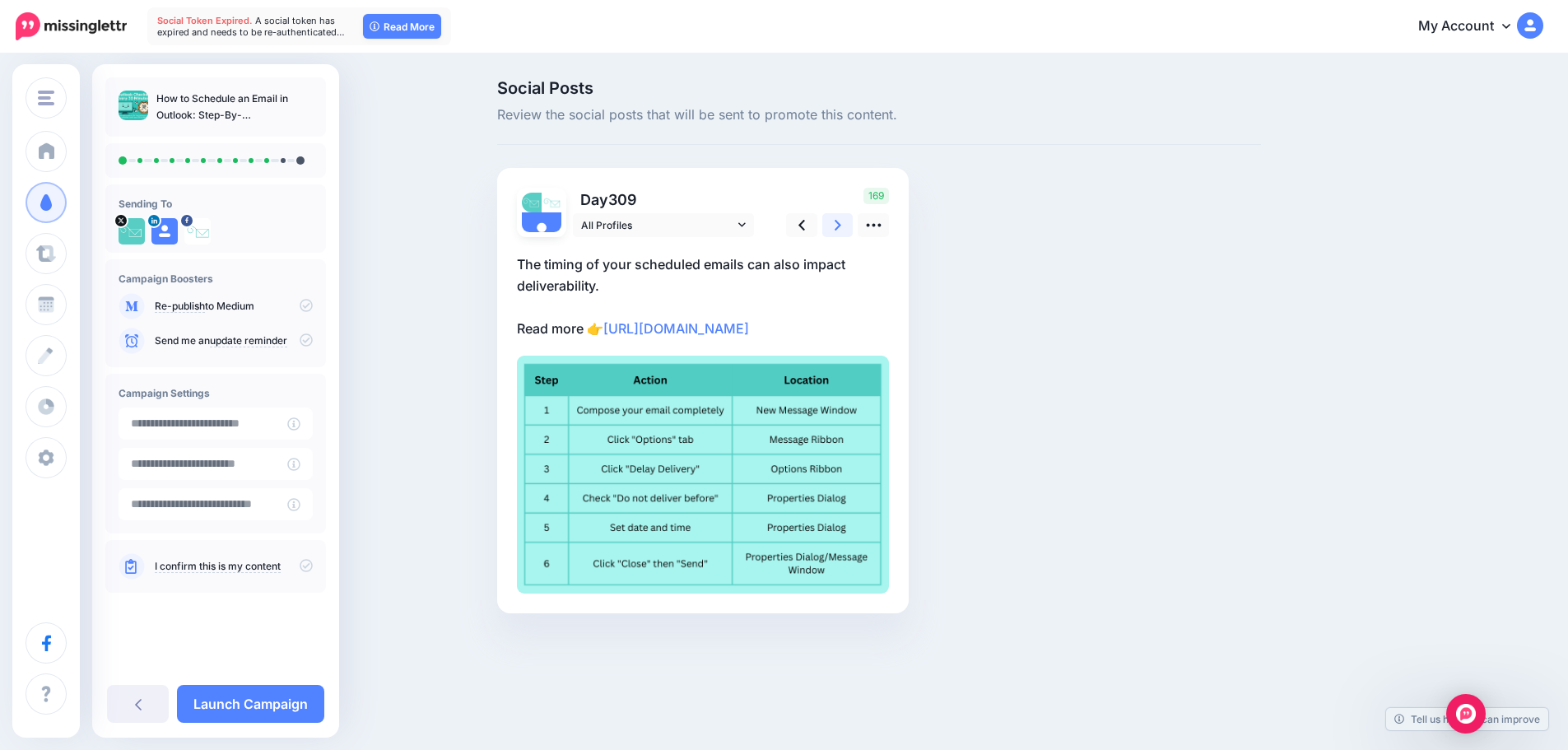
click at [841, 229] on icon at bounding box center [838, 225] width 7 height 18
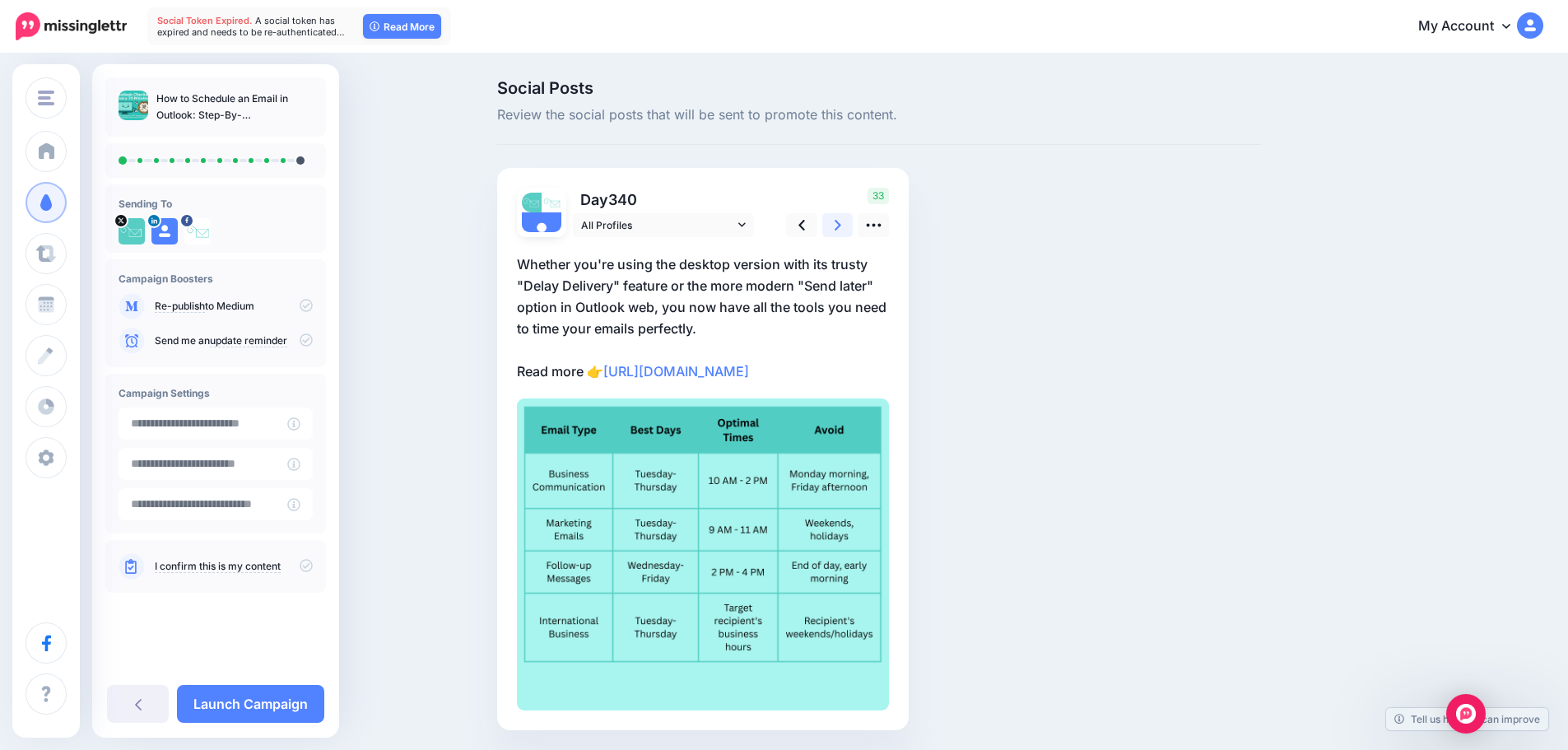
click at [841, 229] on icon at bounding box center [838, 225] width 7 height 18
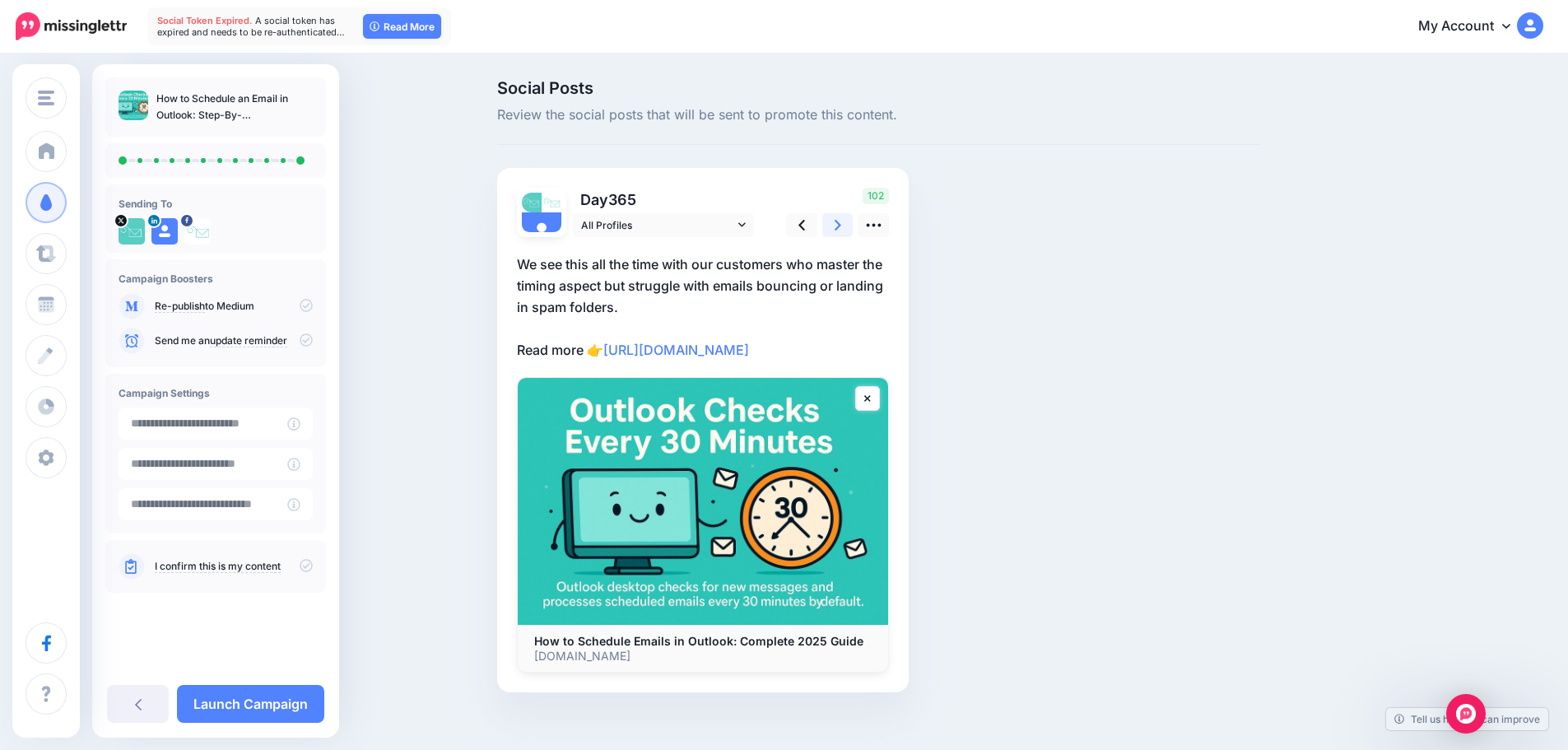
click at [841, 229] on icon at bounding box center [838, 225] width 7 height 18
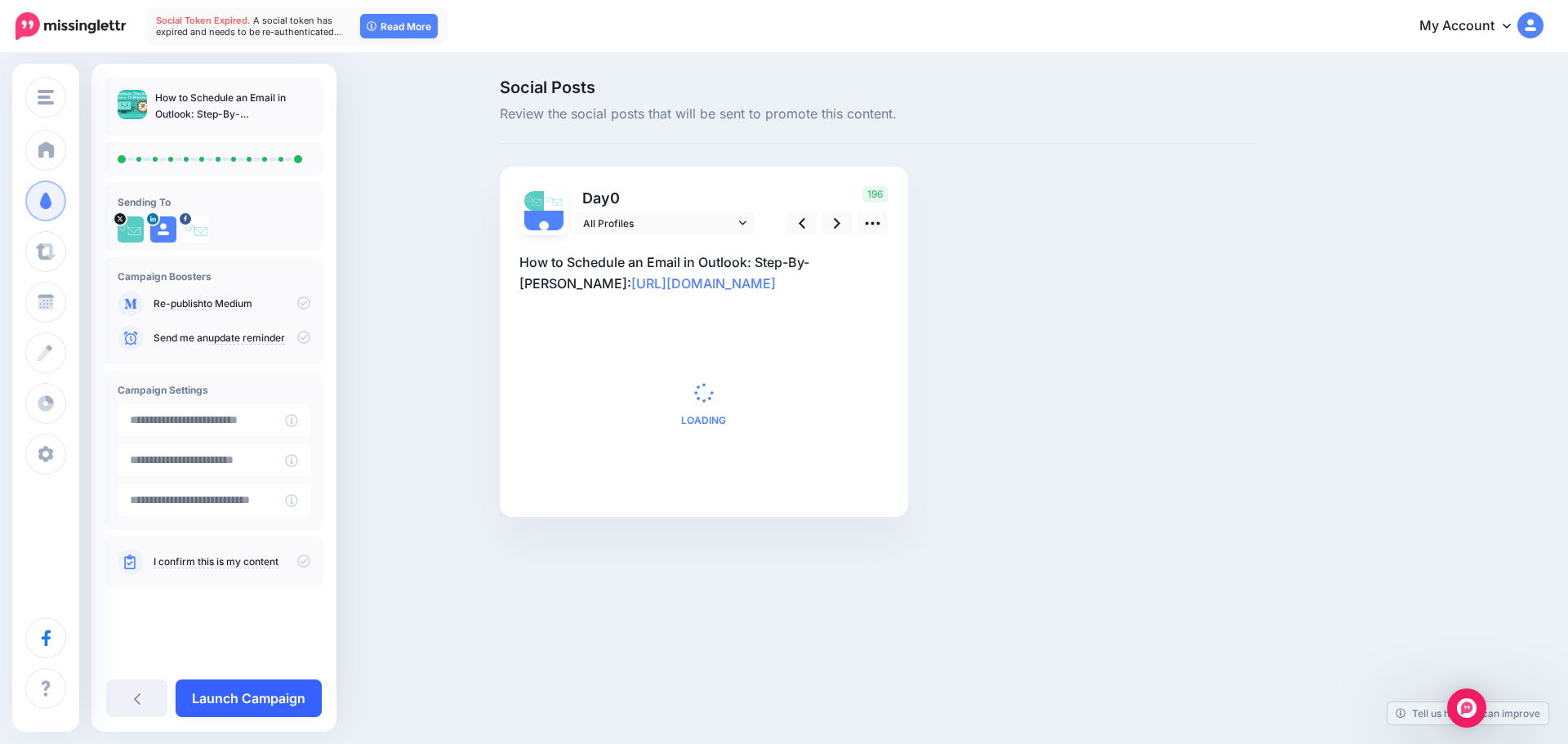
click at [290, 702] on link "Launch Campaign" at bounding box center [249, 698] width 146 height 38
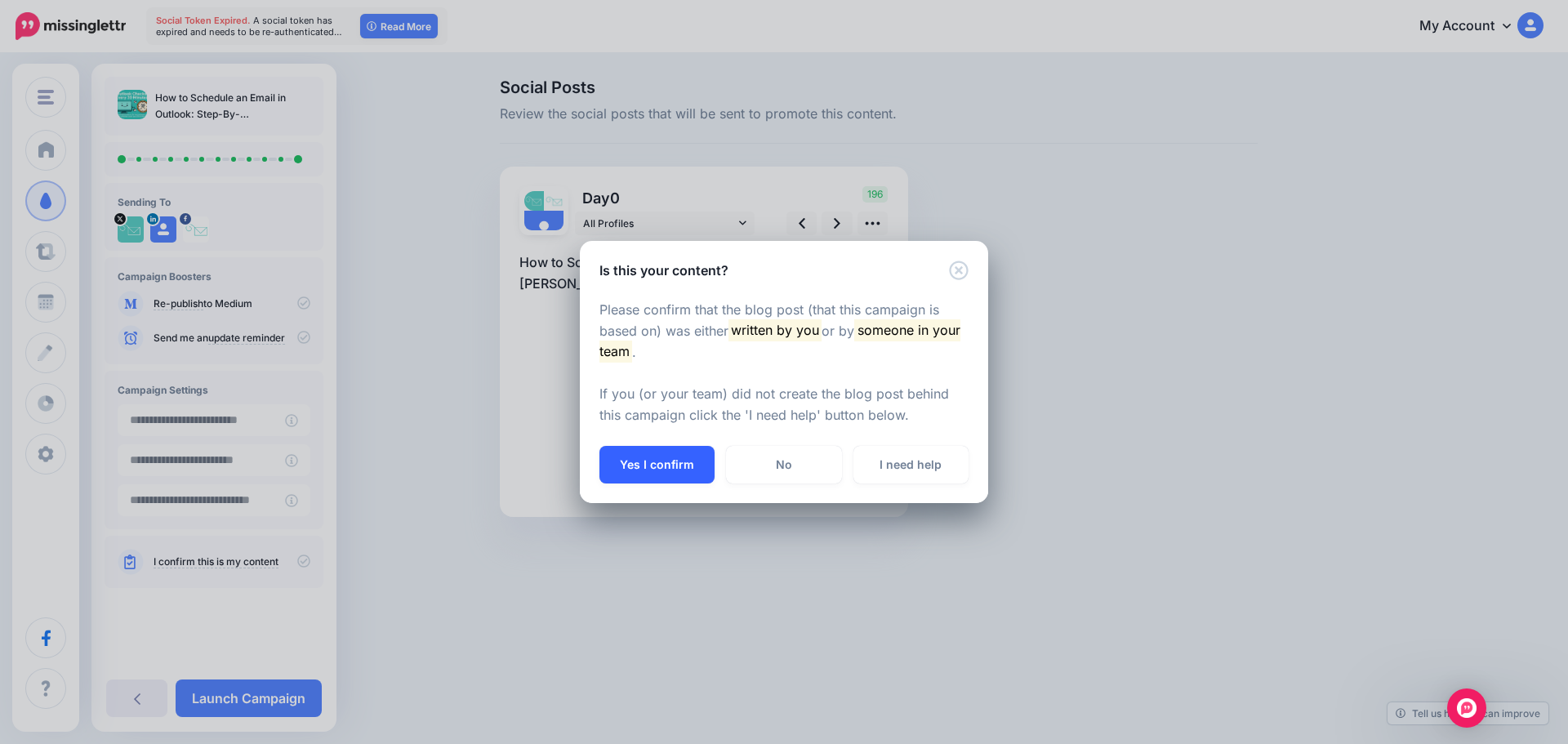
click at [657, 475] on button "Yes I confirm" at bounding box center [657, 465] width 115 height 38
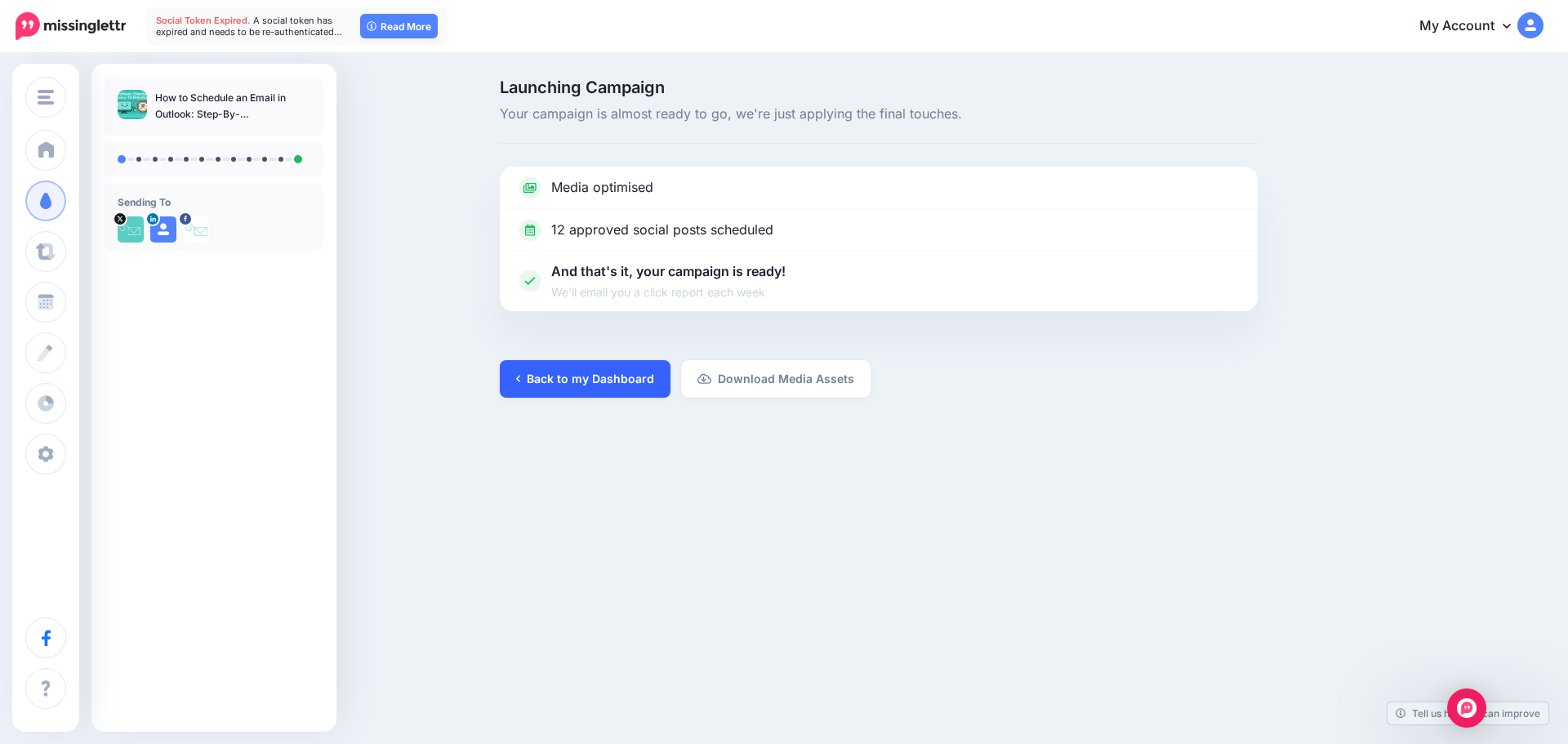
click at [594, 372] on link "Back to my Dashboard" at bounding box center [585, 378] width 170 height 38
